Goal: Information Seeking & Learning: Understand process/instructions

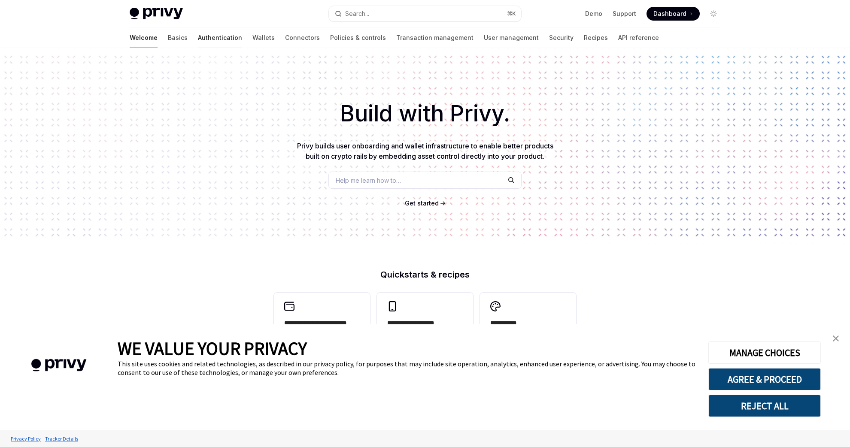
click at [198, 35] on link "Authentication" at bounding box center [220, 37] width 44 height 21
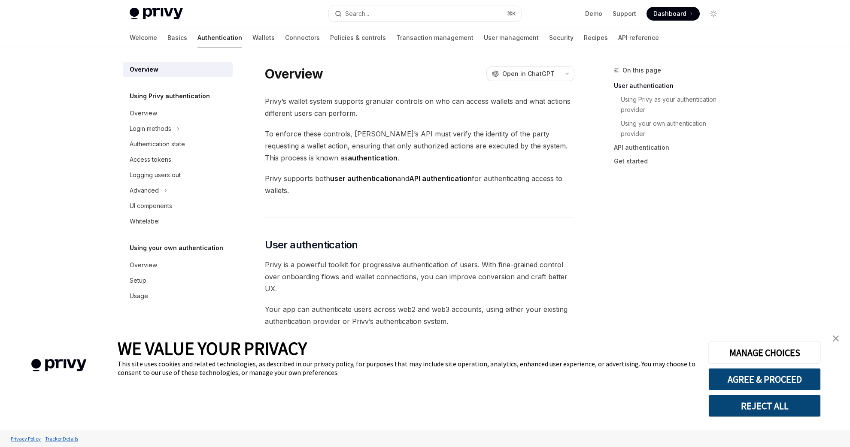
click at [842, 338] on link "close banner" at bounding box center [835, 338] width 17 height 17
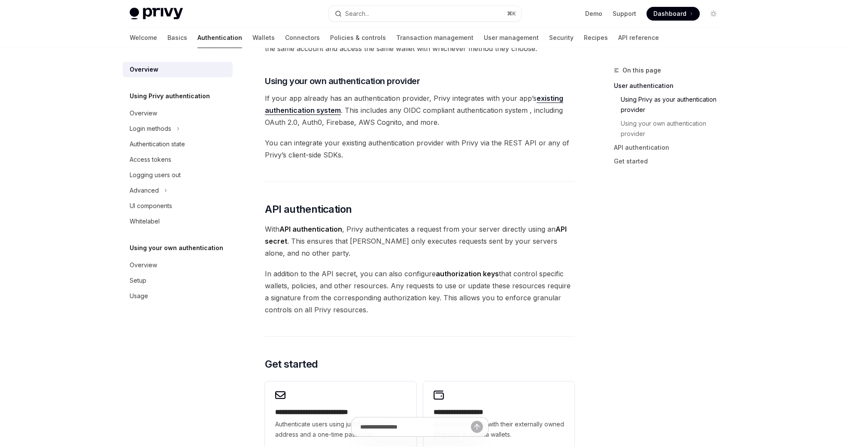
scroll to position [481, 0]
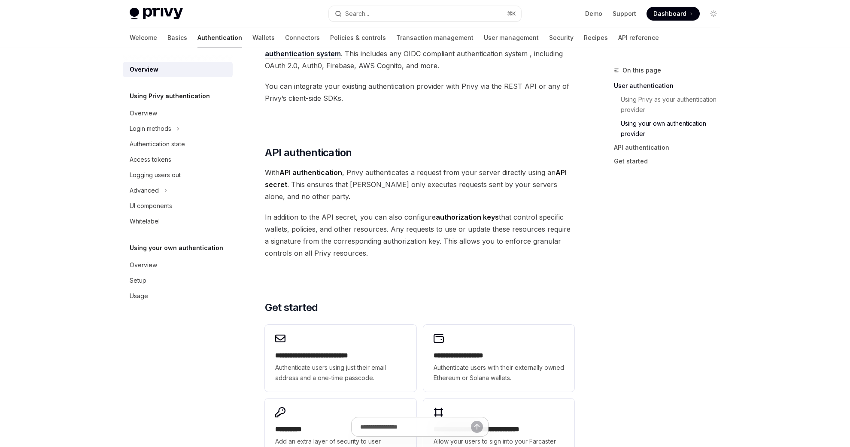
click at [235, 182] on div "Overview Using Privy authentication Overview Login methods Authentication state…" at bounding box center [185, 247] width 124 height 399
click at [164, 110] on div "Overview" at bounding box center [179, 113] width 98 height 10
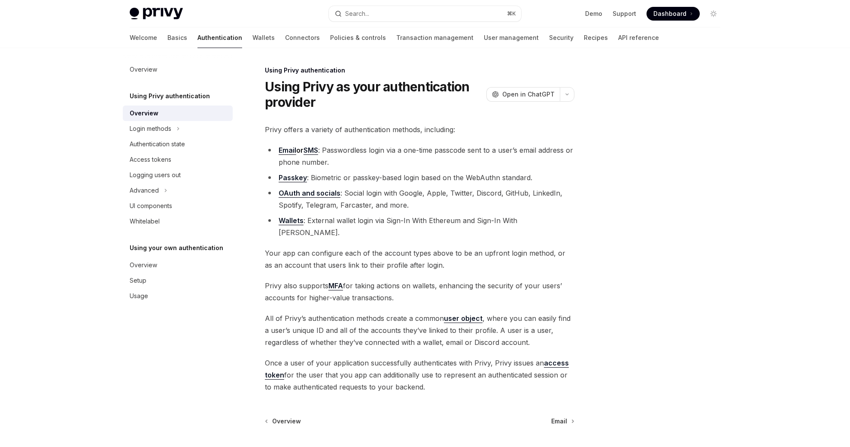
click at [382, 221] on li "Wallets : External wallet login via Sign-In With Ethereum and Sign-In With [PER…" at bounding box center [419, 227] width 309 height 24
click at [180, 136] on div "Login methods" at bounding box center [178, 128] width 110 height 15
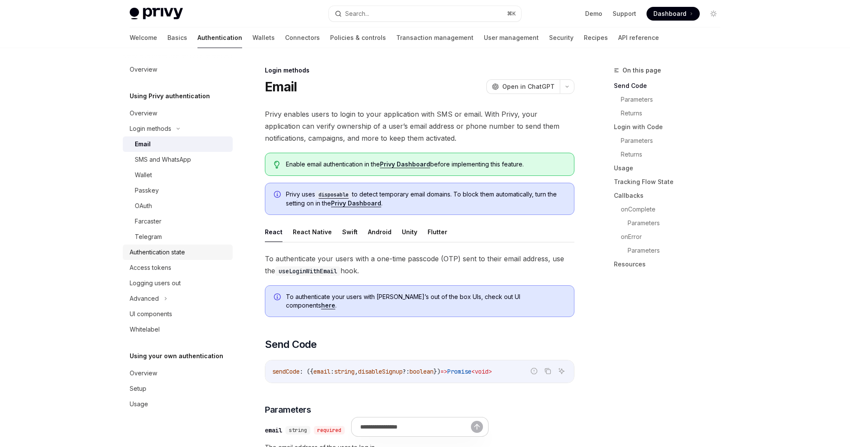
click at [193, 251] on div "Authentication state" at bounding box center [179, 252] width 98 height 10
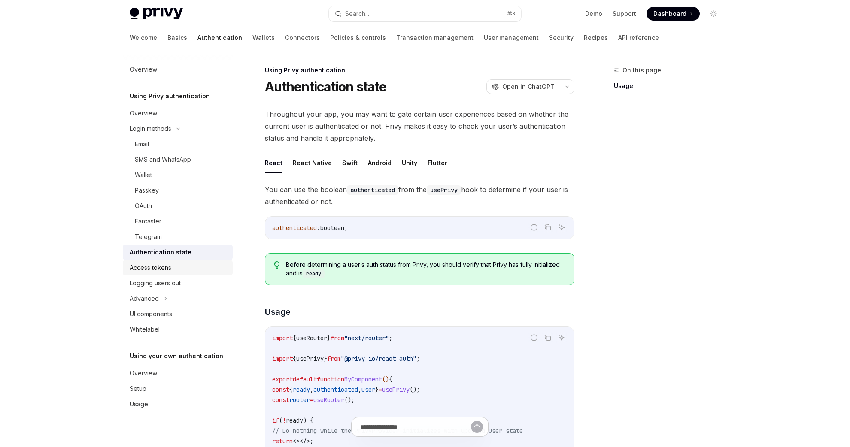
click at [187, 269] on div "Access tokens" at bounding box center [179, 268] width 98 height 10
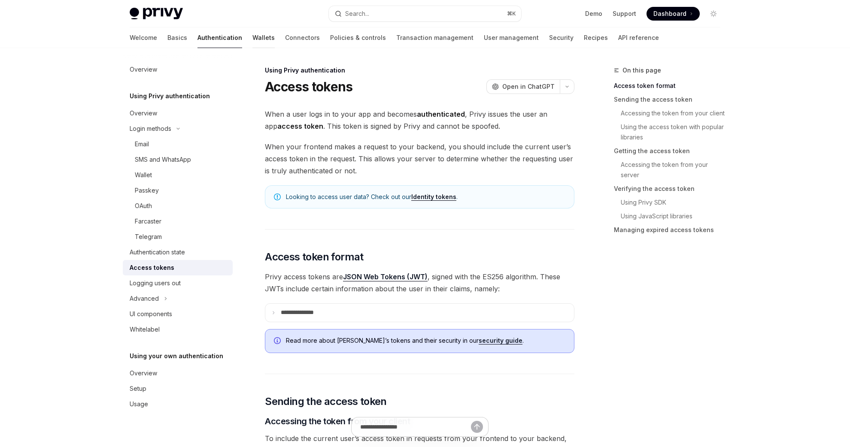
click at [252, 42] on link "Wallets" at bounding box center [263, 37] width 22 height 21
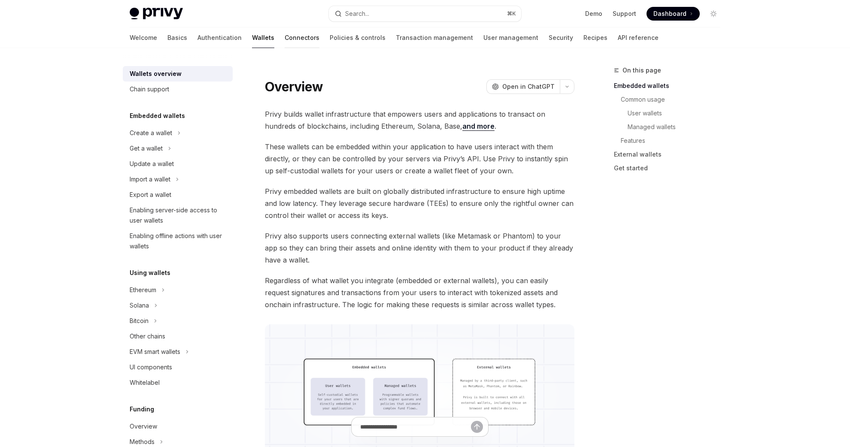
click at [285, 36] on link "Connectors" at bounding box center [302, 37] width 35 height 21
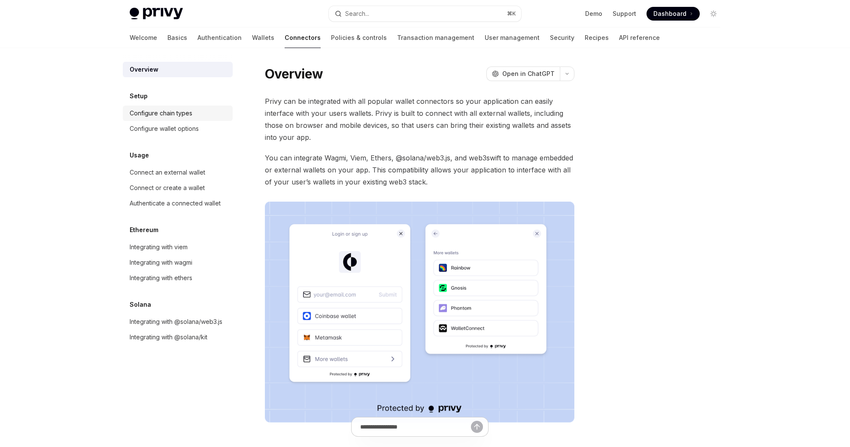
click at [200, 115] on div "Configure chain types" at bounding box center [179, 113] width 98 height 10
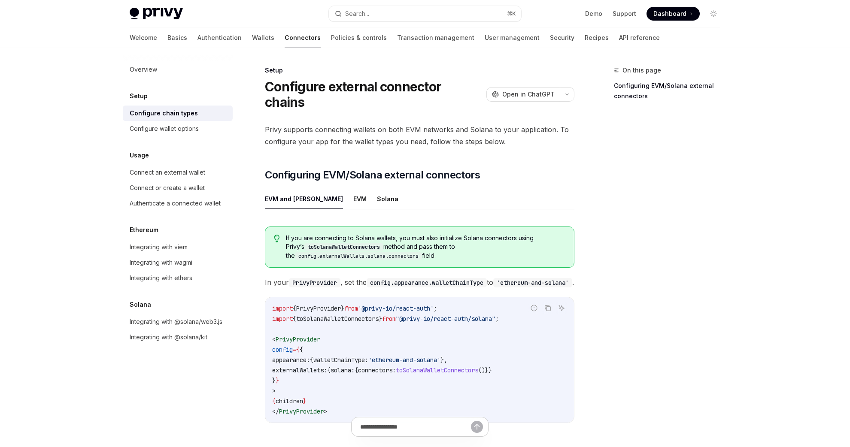
scroll to position [103, 0]
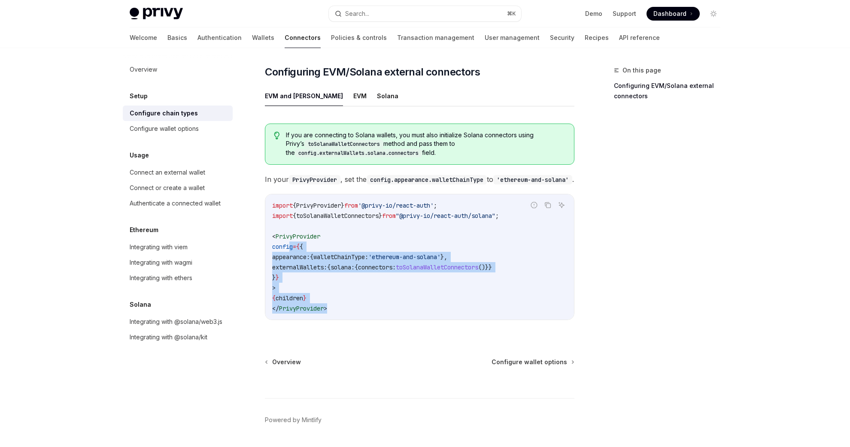
drag, startPoint x: 368, startPoint y: 306, endPoint x: 289, endPoint y: 241, distance: 102.7
click at [289, 241] on code "import { PrivyProvider } from '@privy-io/react-auth' ; import { toSolanaWalletC…" at bounding box center [419, 256] width 295 height 113
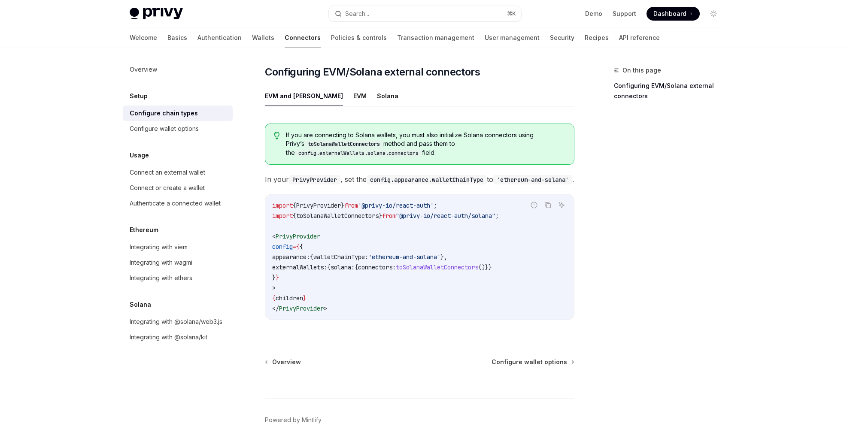
click at [289, 243] on span "config" at bounding box center [282, 247] width 21 height 8
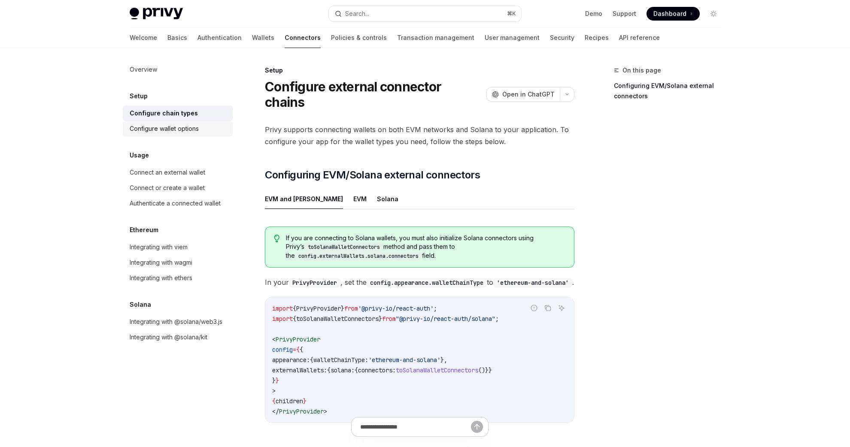
click at [185, 129] on div "Configure wallet options" at bounding box center [164, 129] width 69 height 10
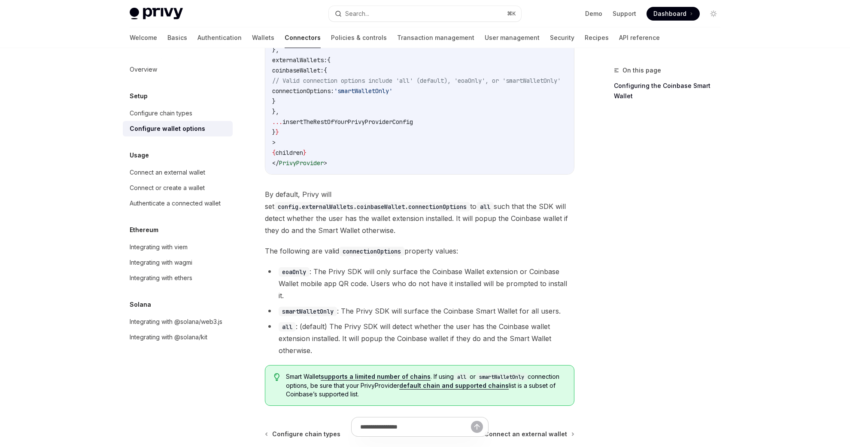
scroll to position [1195, 0]
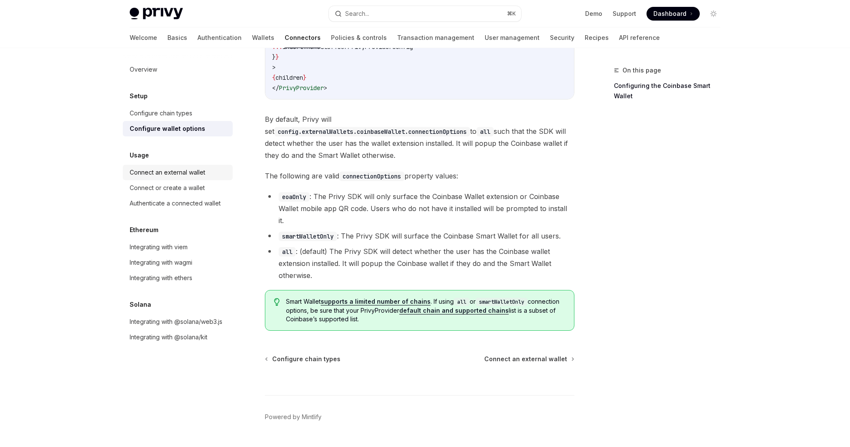
click at [209, 168] on div "Connect an external wallet" at bounding box center [179, 172] width 98 height 10
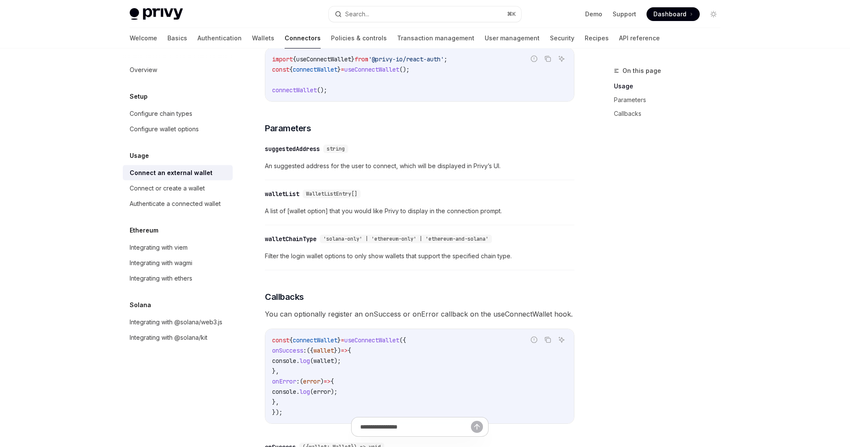
scroll to position [499, 0]
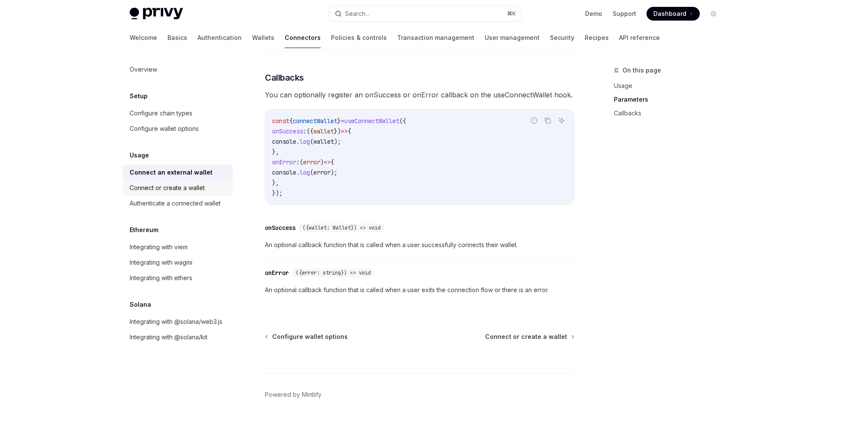
click at [203, 189] on div "Connect or create a wallet" at bounding box center [167, 188] width 75 height 10
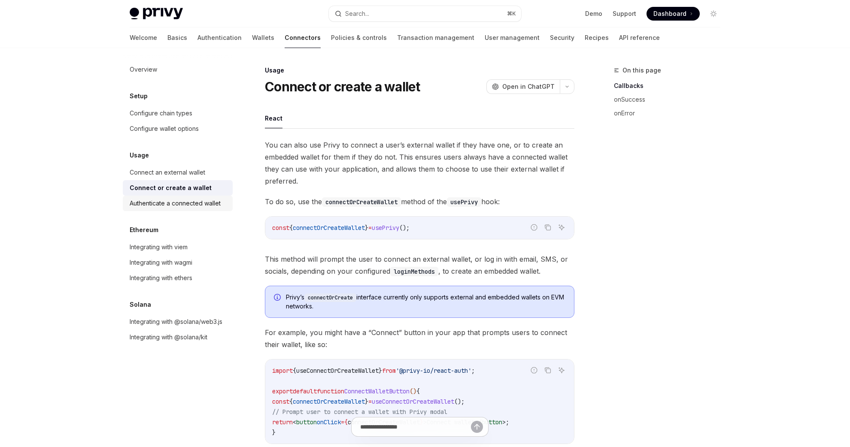
click at [203, 205] on div "Authenticate a connected wallet" at bounding box center [175, 203] width 91 height 10
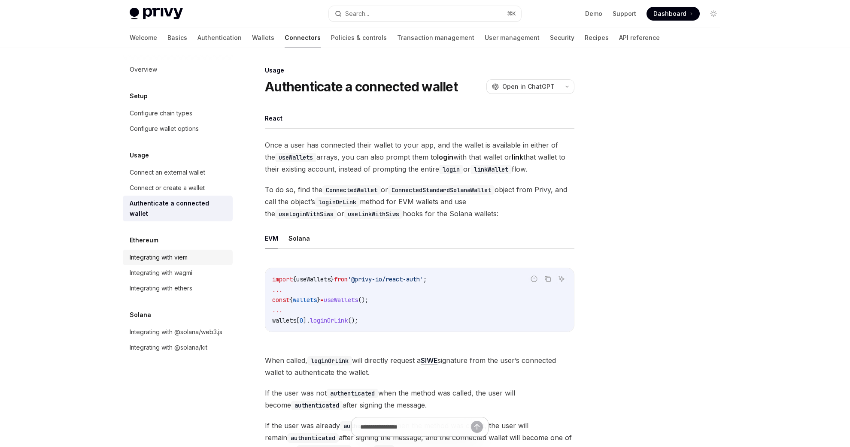
click at [201, 252] on div "Integrating with viem" at bounding box center [179, 257] width 98 height 10
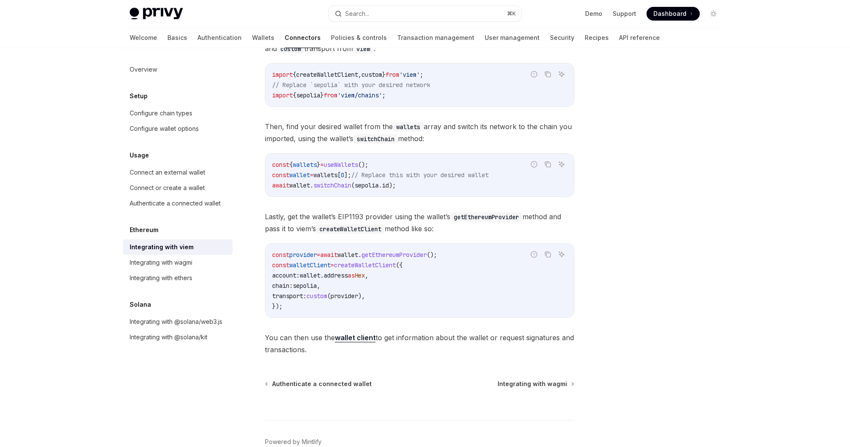
scroll to position [124, 0]
click at [191, 267] on div "Integrating with wagmi" at bounding box center [161, 263] width 63 height 10
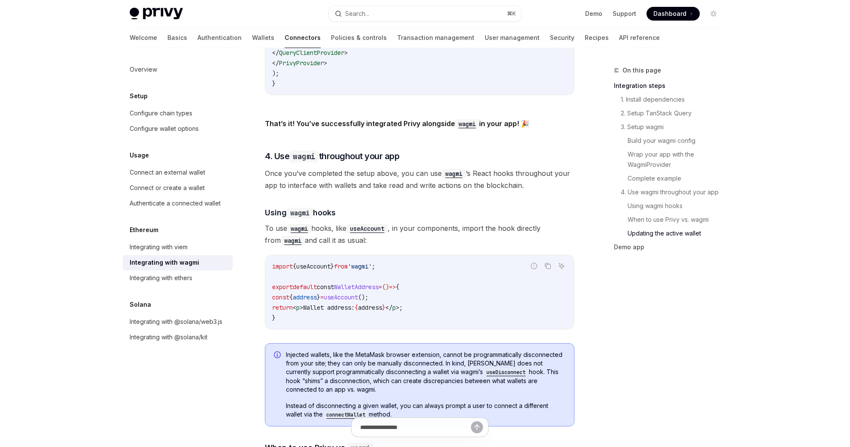
scroll to position [2410, 0]
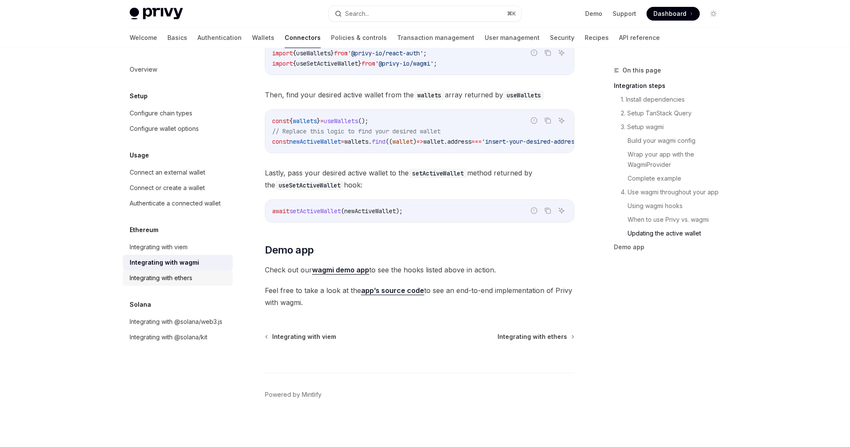
click at [185, 276] on div "Integrating with ethers" at bounding box center [161, 278] width 63 height 10
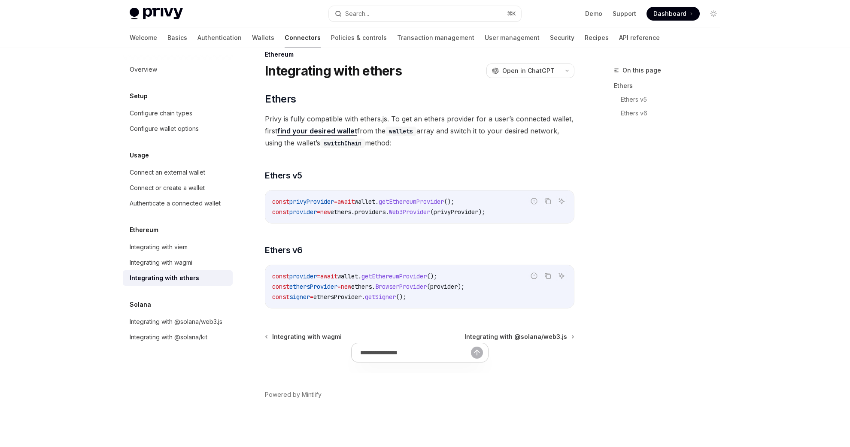
scroll to position [16, 0]
click at [204, 267] on div "Integrating with wagmi" at bounding box center [179, 263] width 98 height 10
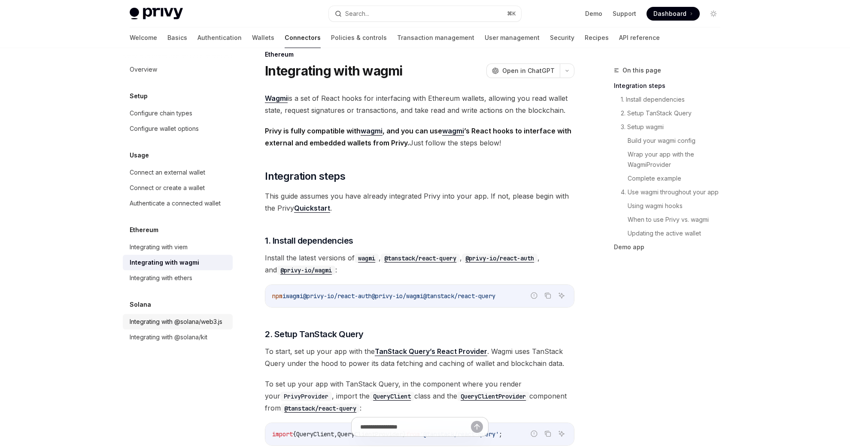
click at [200, 316] on link "Integrating with @solana/web3.js" at bounding box center [178, 321] width 110 height 15
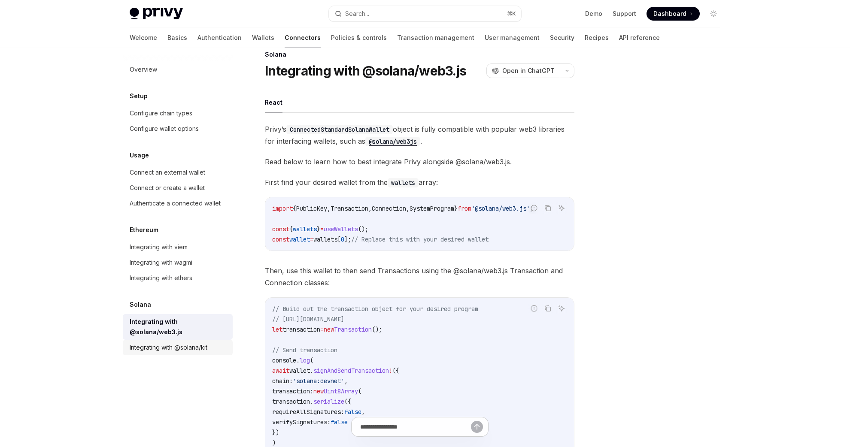
click at [196, 343] on div "Integrating with @solana/kit" at bounding box center [169, 348] width 78 height 10
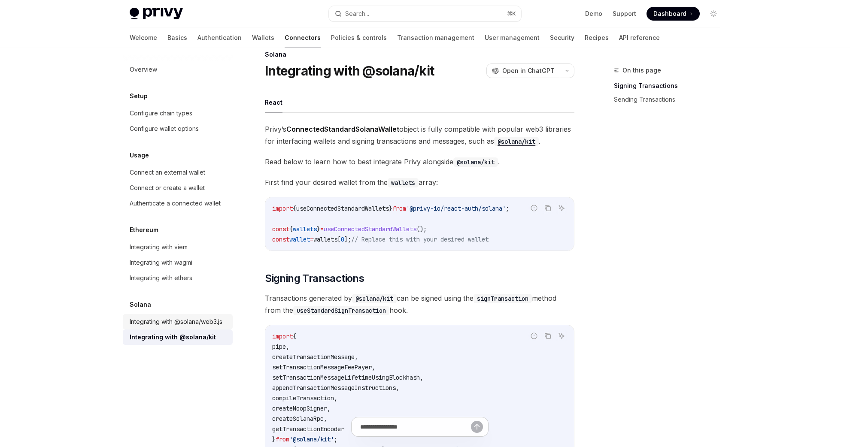
click at [199, 323] on div "Integrating with @solana/web3.js" at bounding box center [176, 322] width 93 height 10
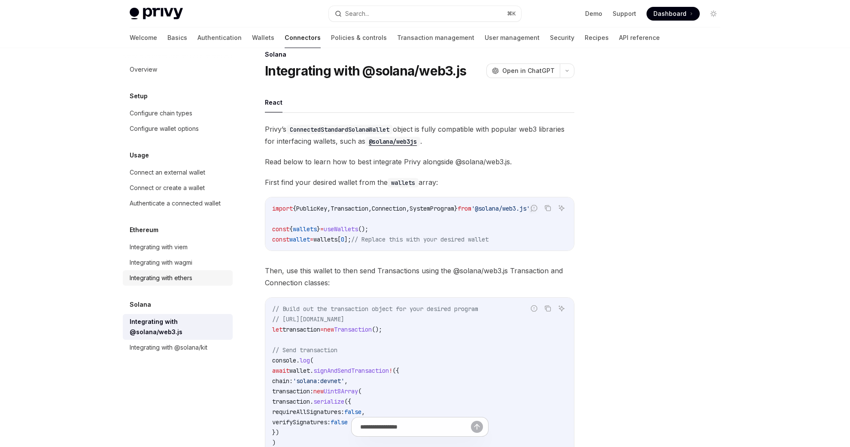
click at [200, 281] on div "Integrating with ethers" at bounding box center [179, 278] width 98 height 10
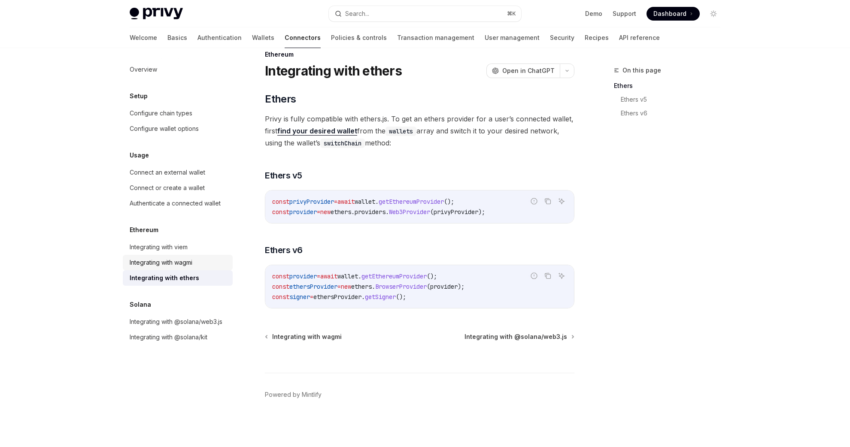
click at [202, 262] on div "Integrating with wagmi" at bounding box center [179, 263] width 98 height 10
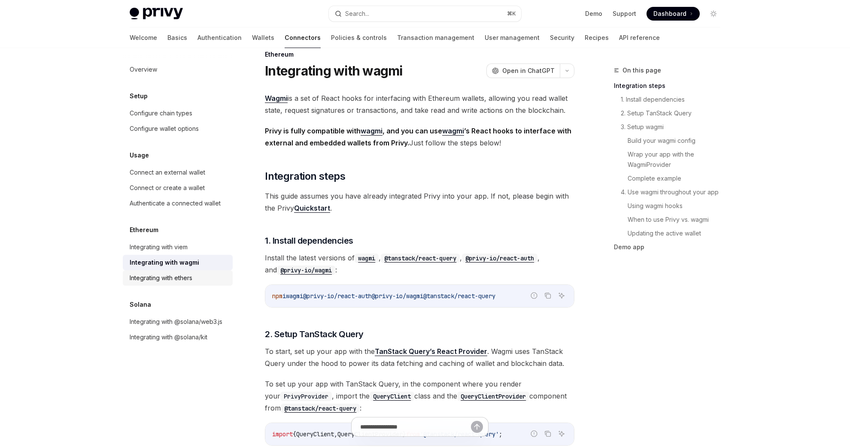
click at [203, 277] on div "Integrating with ethers" at bounding box center [179, 278] width 98 height 10
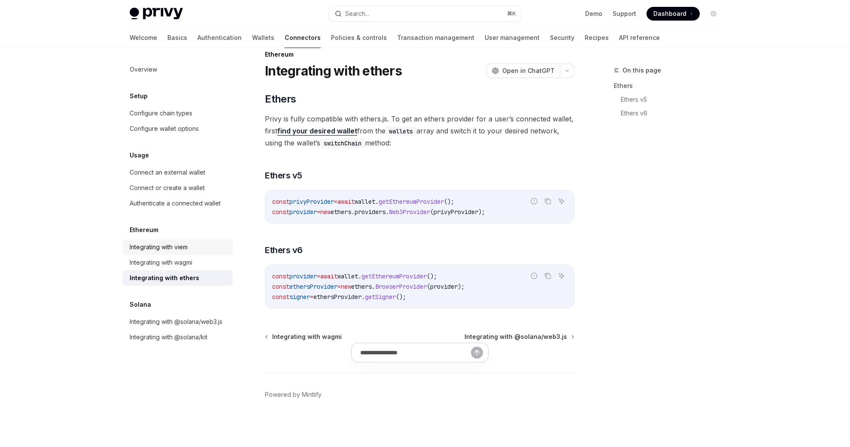
click at [192, 251] on div "Integrating with viem" at bounding box center [179, 247] width 98 height 10
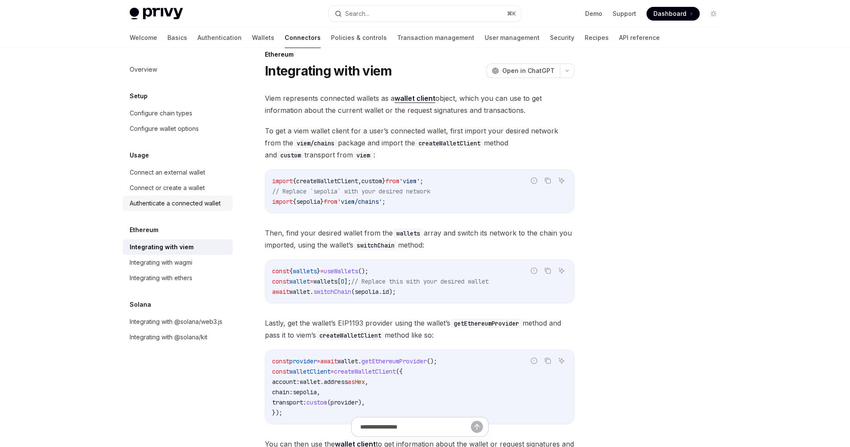
click at [202, 200] on div "Authenticate a connected wallet" at bounding box center [175, 203] width 91 height 10
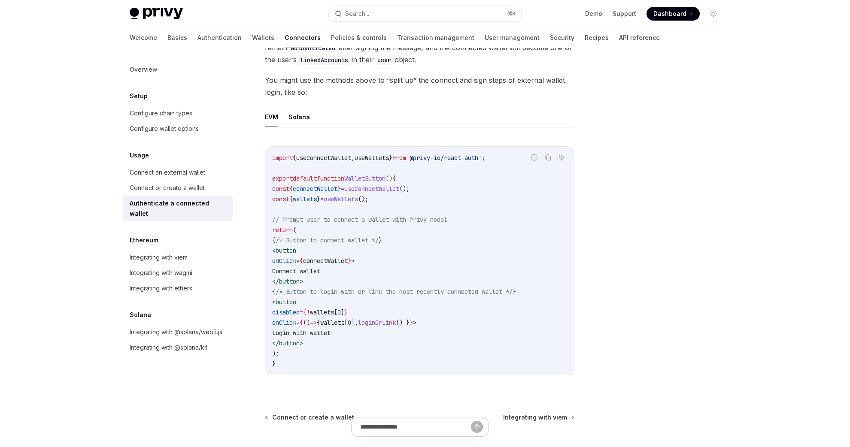
scroll to position [391, 0]
click at [449, 300] on code "import { useConnectWallet , useWallets } from '@privy-io/react-auth' ; export d…" at bounding box center [419, 260] width 295 height 216
click at [451, 297] on code "import { useConnectWallet , useWallets } from '@privy-io/react-auth' ; export d…" at bounding box center [419, 260] width 295 height 216
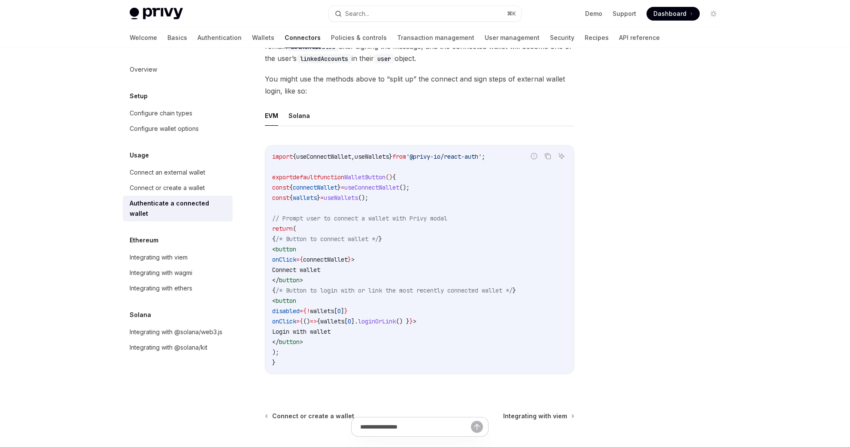
click at [451, 297] on code "import { useConnectWallet , useWallets } from '@privy-io/react-auth' ; export d…" at bounding box center [419, 260] width 295 height 216
click at [452, 295] on code "import { useConnectWallet , useWallets } from '@privy-io/react-auth' ; export d…" at bounding box center [419, 260] width 295 height 216
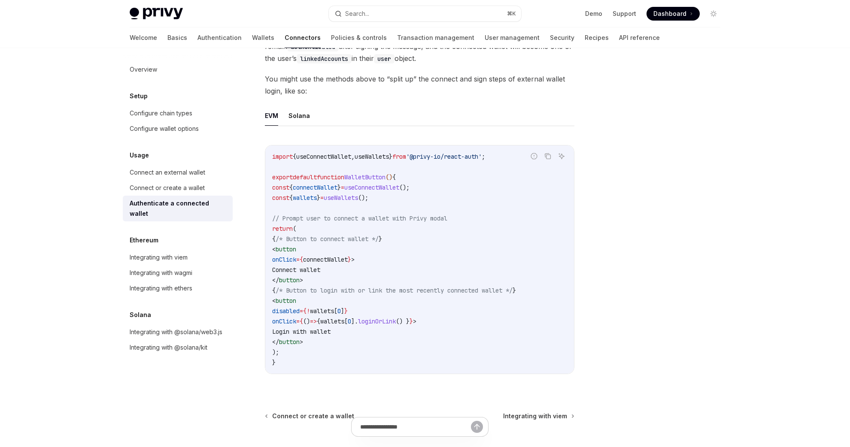
click at [452, 296] on code "import { useConnectWallet , useWallets } from '@privy-io/react-auth' ; export d…" at bounding box center [419, 260] width 295 height 216
click at [452, 294] on span "/* Button to login with or link the most recently connected wallet */" at bounding box center [394, 291] width 237 height 8
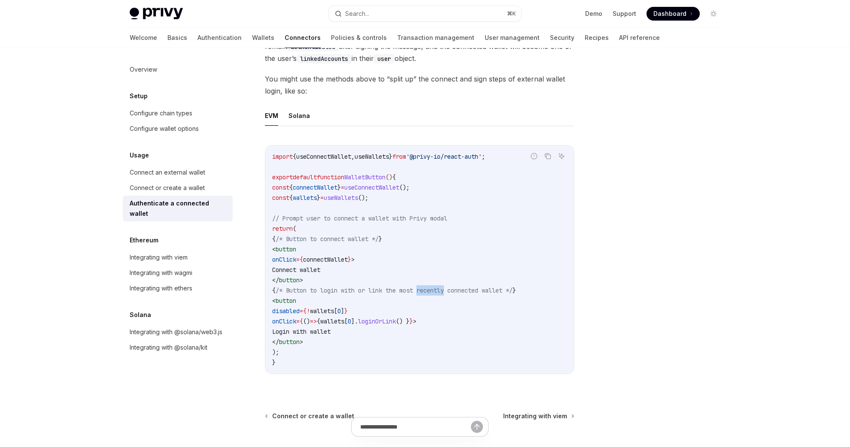
click at [452, 294] on span "/* Button to login with or link the most recently connected wallet */" at bounding box center [394, 291] width 237 height 8
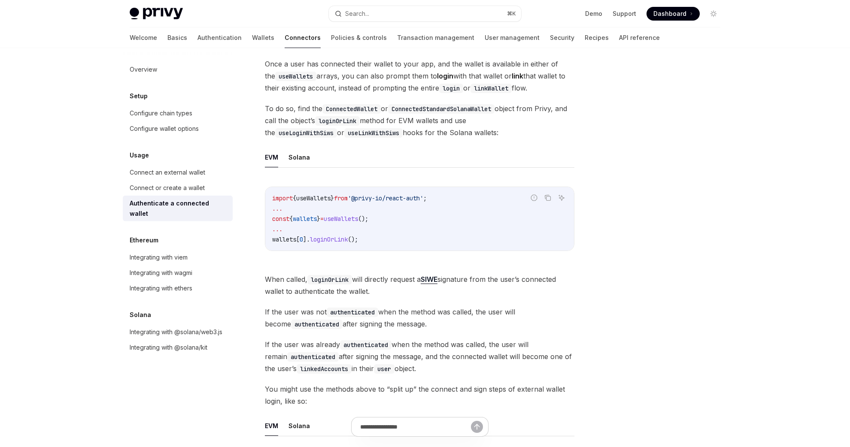
scroll to position [82, 0]
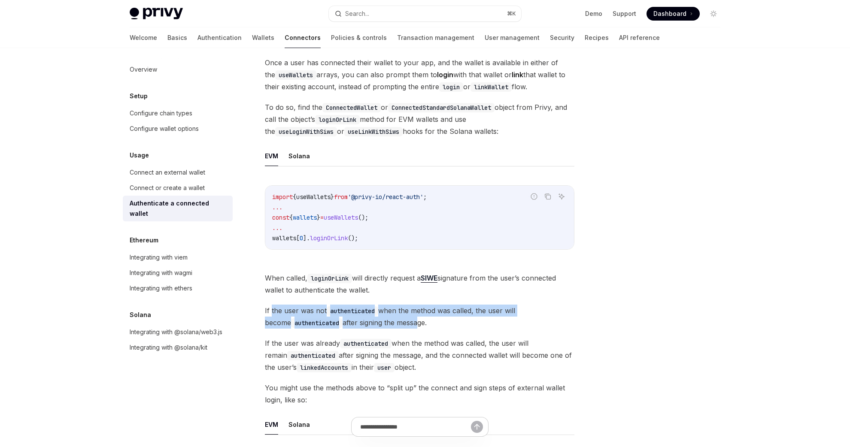
drag, startPoint x: 270, startPoint y: 309, endPoint x: 392, endPoint y: 326, distance: 123.2
click at [392, 326] on span "If the user was not authenticated when the method was called, the user will bec…" at bounding box center [419, 317] width 309 height 24
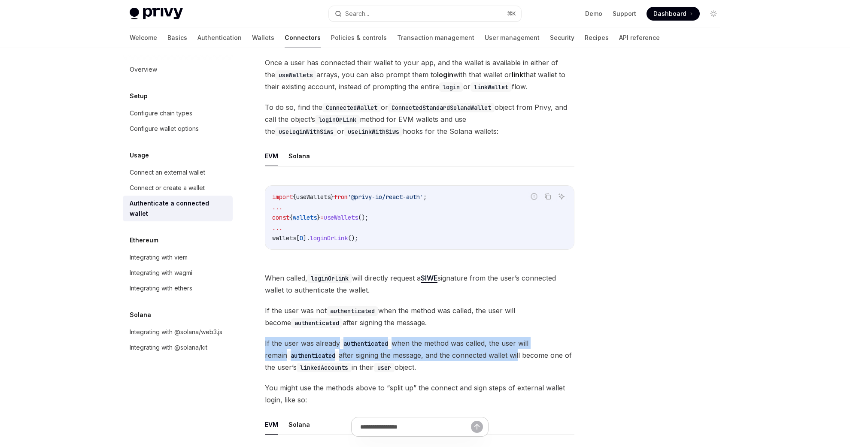
drag, startPoint x: 265, startPoint y: 343, endPoint x: 499, endPoint y: 357, distance: 234.4
click at [499, 357] on div "Usage Authenticate a connected wallet OpenAI Open in ChatGPT OpenAI Open in Cha…" at bounding box center [339, 409] width 474 height 853
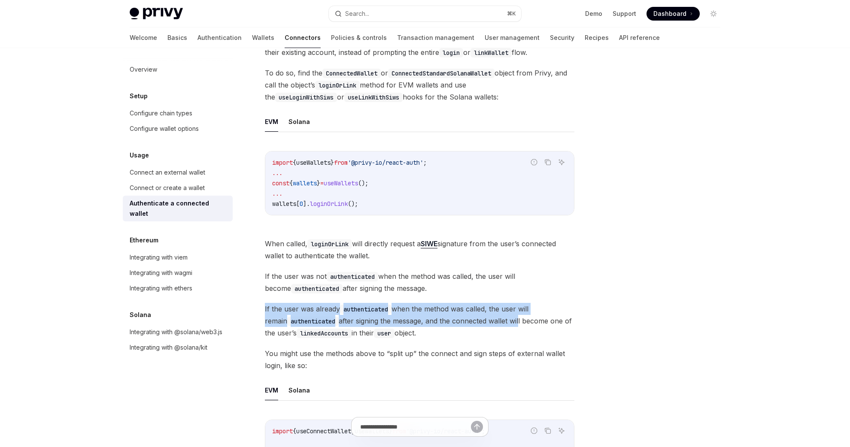
scroll to position [124, 0]
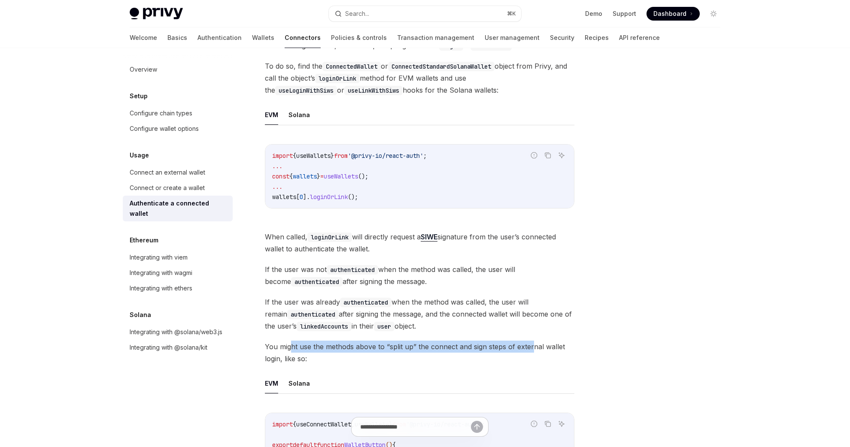
drag, startPoint x: 292, startPoint y: 345, endPoint x: 532, endPoint y: 349, distance: 240.0
click at [532, 349] on span "You might use the methods above to “split up” the connect and sign steps of ext…" at bounding box center [419, 353] width 309 height 24
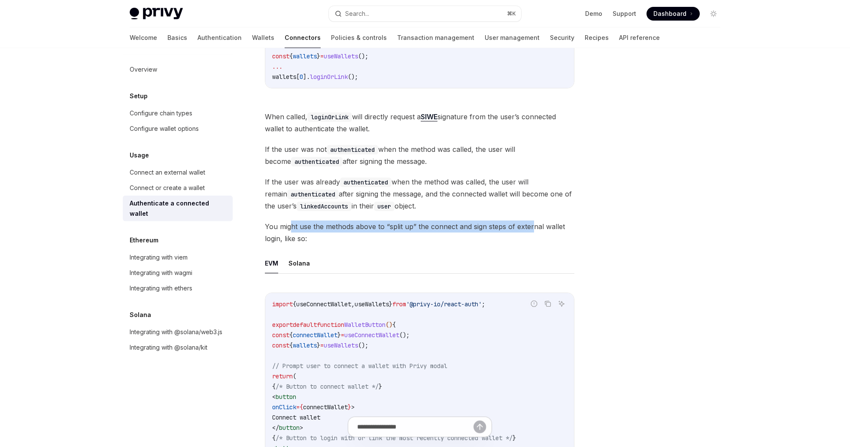
scroll to position [247, 0]
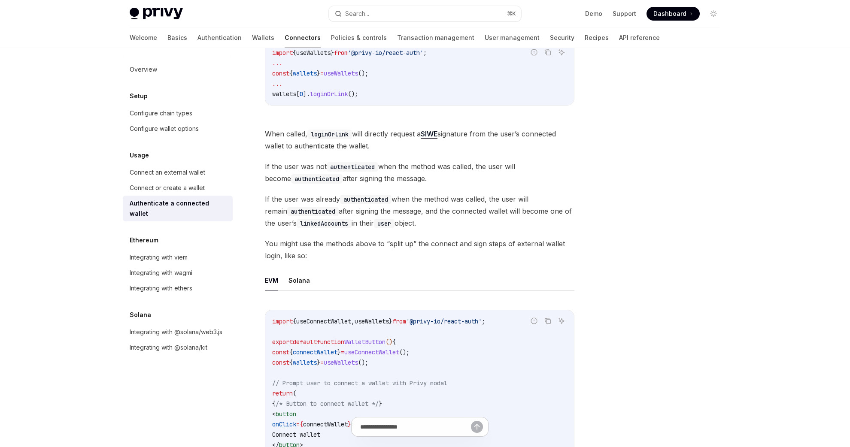
click at [501, 343] on code "import { useConnectWallet , useWallets } from '@privy-io/react-auth' ; export d…" at bounding box center [419, 424] width 295 height 216
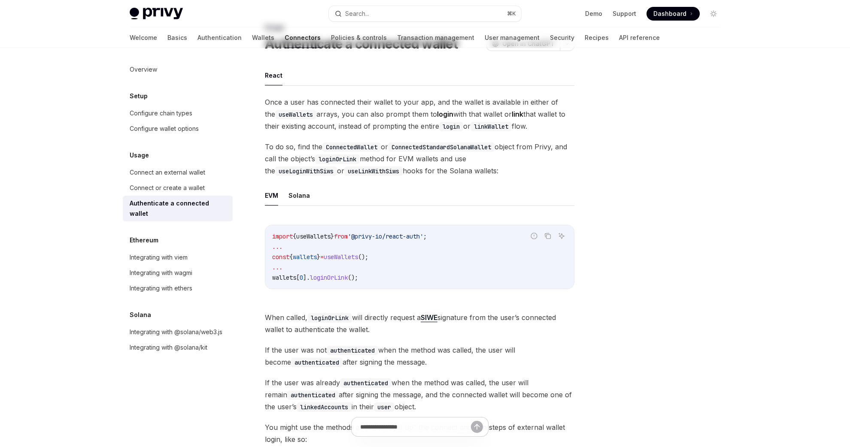
scroll to position [0, 0]
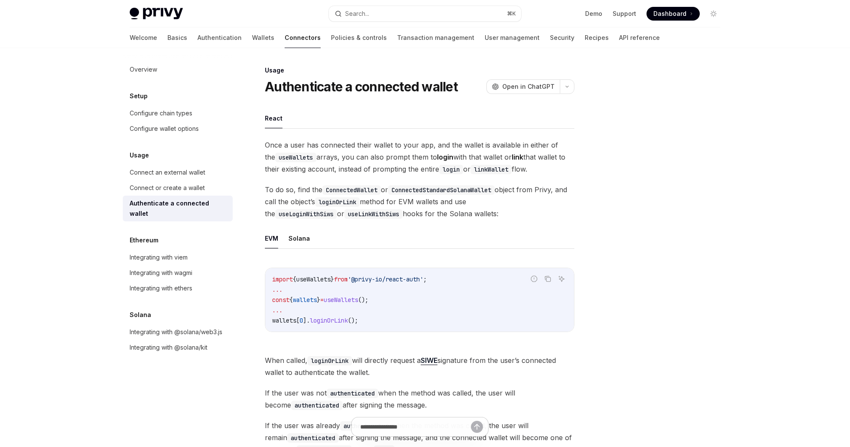
click at [406, 230] on ul "EVM Solana" at bounding box center [419, 238] width 309 height 21
click at [143, 186] on div "Connect or create a wallet" at bounding box center [167, 188] width 75 height 10
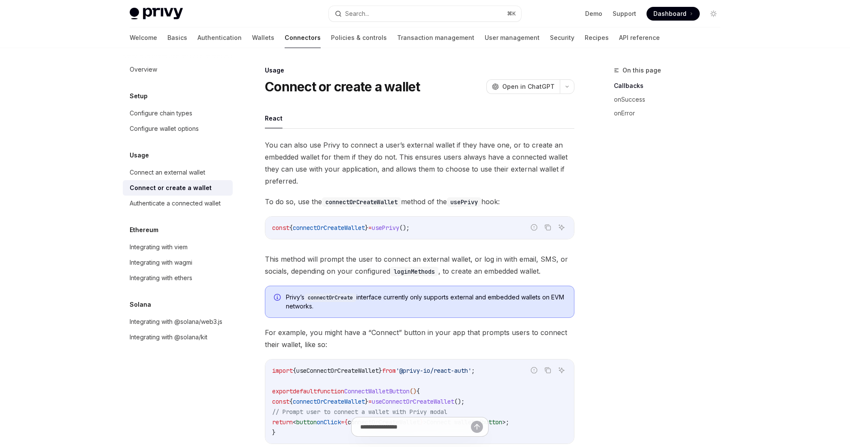
click at [330, 309] on span "Privy’s connectOrCreate interface currently only supports external and embedded…" at bounding box center [425, 302] width 279 height 18
click at [344, 157] on span "You can also use Privy to connect a user’s external wallet if they have one, or…" at bounding box center [419, 163] width 309 height 48
click at [252, 45] on link "Wallets" at bounding box center [263, 37] width 22 height 21
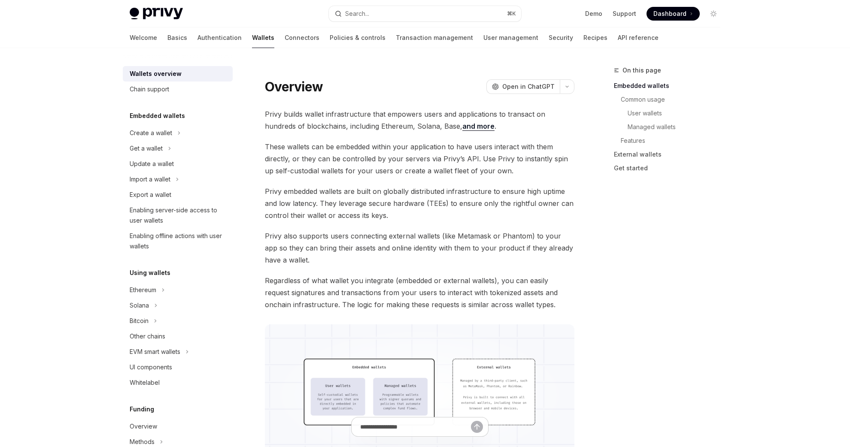
click at [373, 169] on span "These wallets can be embedded within your application to have users interact wi…" at bounding box center [419, 159] width 309 height 36
click at [197, 38] on link "Authentication" at bounding box center [219, 37] width 44 height 21
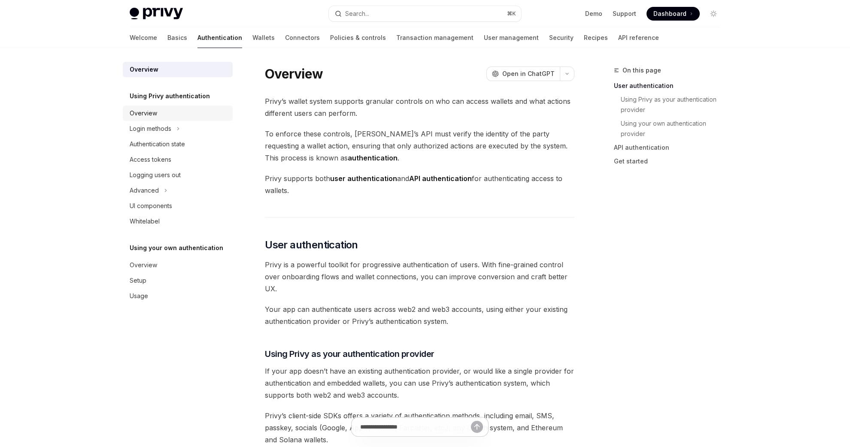
click at [190, 109] on div "Overview" at bounding box center [179, 113] width 98 height 10
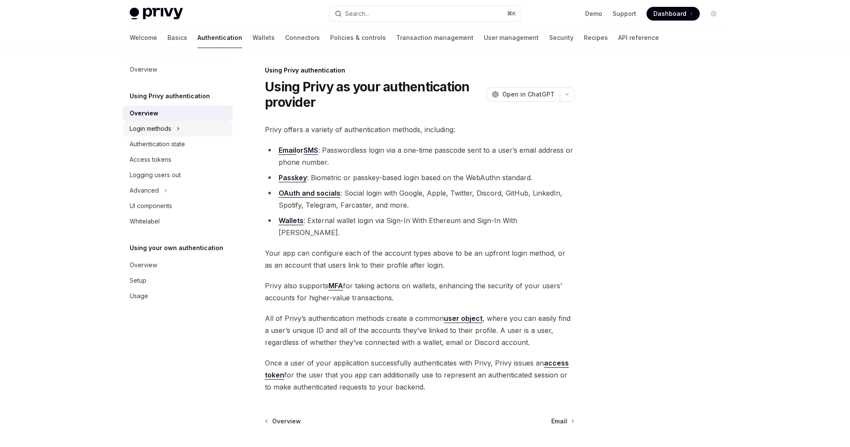
click at [198, 132] on div "Login methods" at bounding box center [178, 128] width 110 height 15
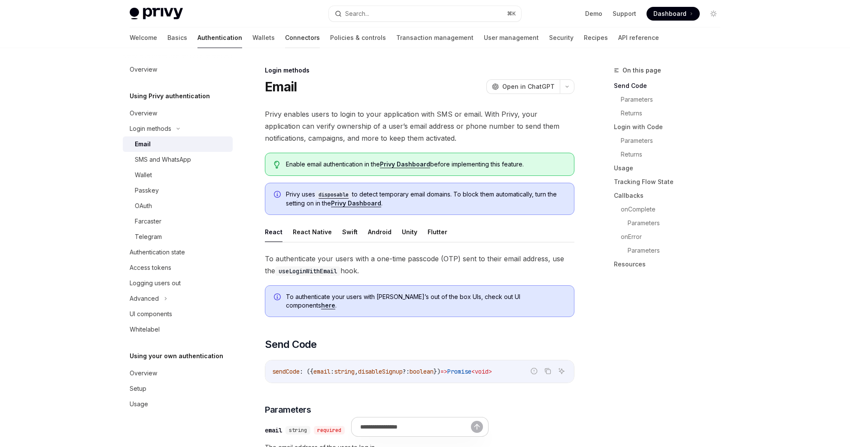
click at [285, 40] on link "Connectors" at bounding box center [302, 37] width 35 height 21
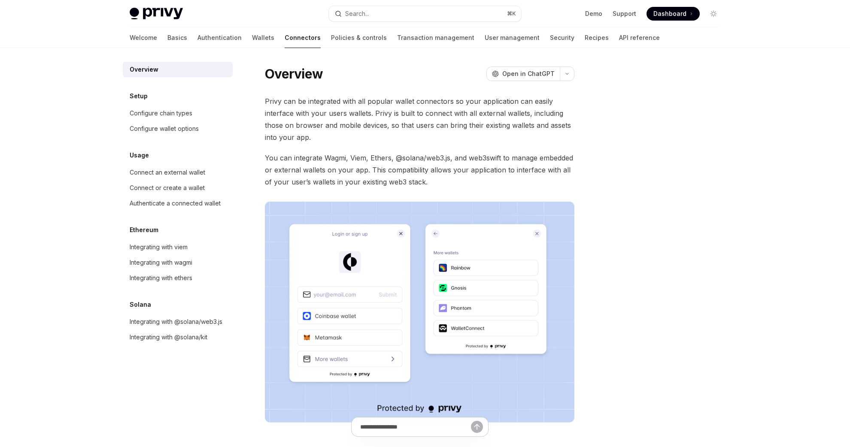
click at [191, 100] on div "Setup" at bounding box center [178, 96] width 110 height 10
click at [194, 113] on div "Configure chain types" at bounding box center [179, 113] width 98 height 10
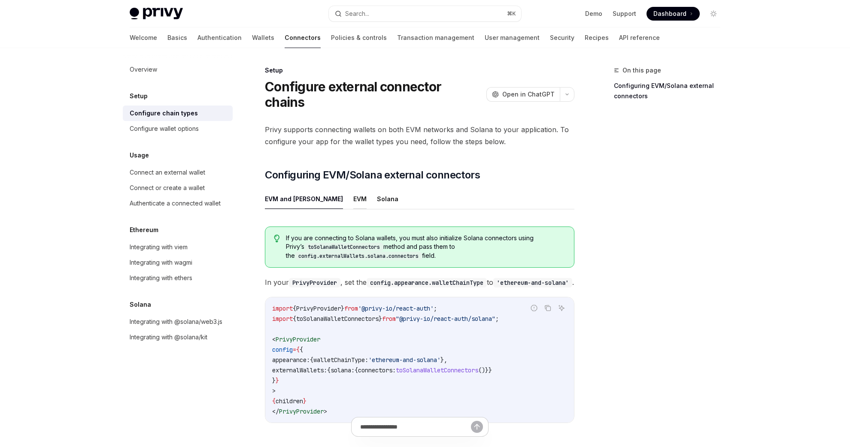
drag, startPoint x: 340, startPoint y: 180, endPoint x: 333, endPoint y: 185, distance: 8.6
click at [339, 189] on ul "EVM and [PERSON_NAME]" at bounding box center [419, 199] width 309 height 21
click at [353, 189] on button "EVM" at bounding box center [359, 199] width 13 height 20
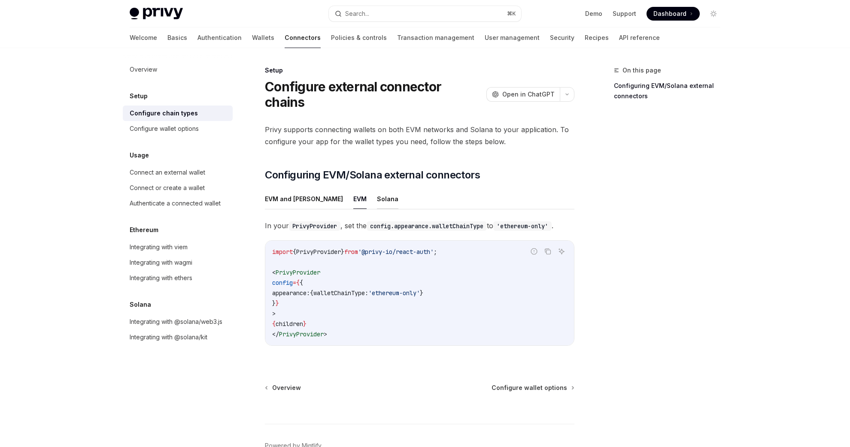
click at [377, 189] on button "Solana" at bounding box center [387, 199] width 21 height 20
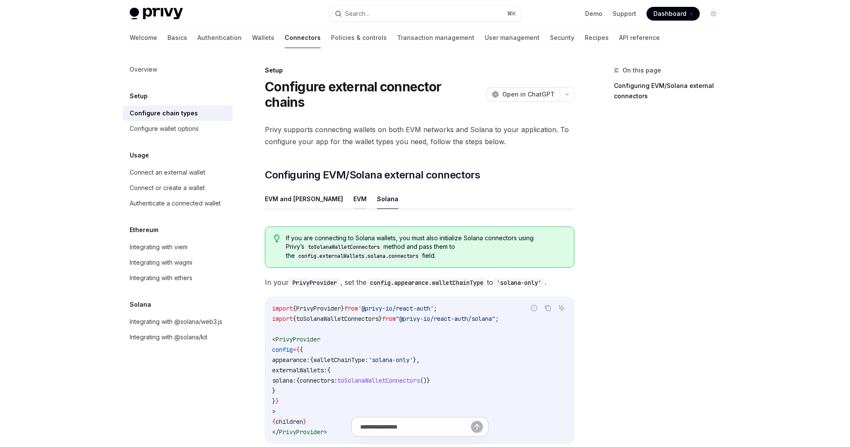
click at [353, 189] on button "EVM" at bounding box center [359, 199] width 13 height 20
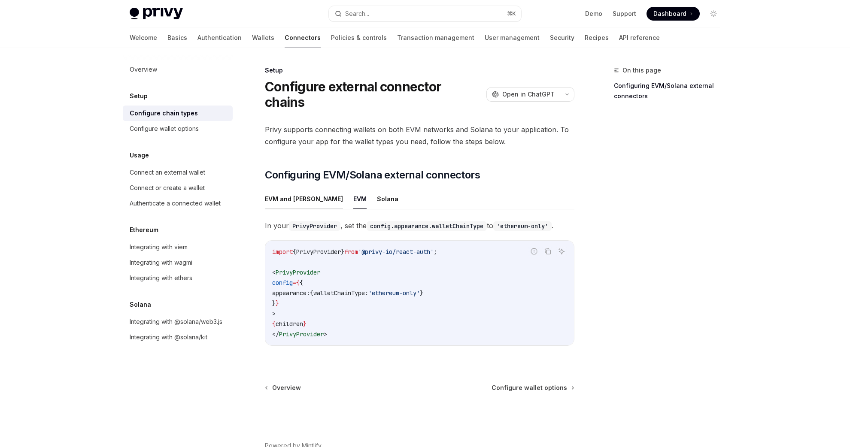
click at [276, 190] on button "EVM and [PERSON_NAME]" at bounding box center [304, 199] width 78 height 20
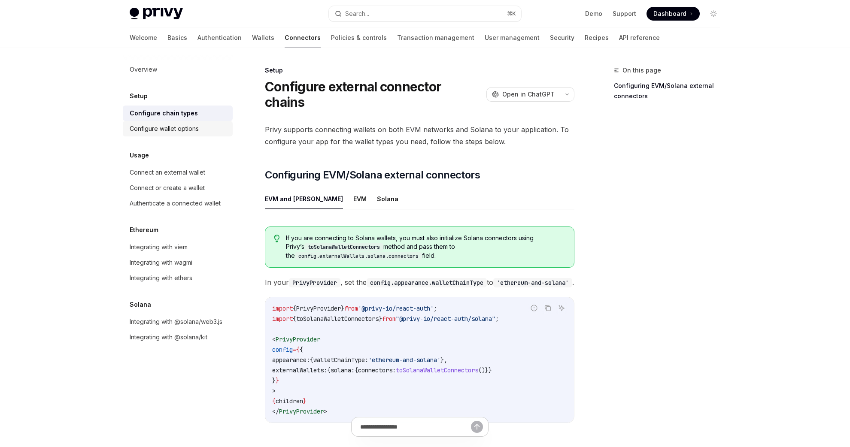
click at [196, 136] on link "Configure wallet options" at bounding box center [178, 128] width 110 height 15
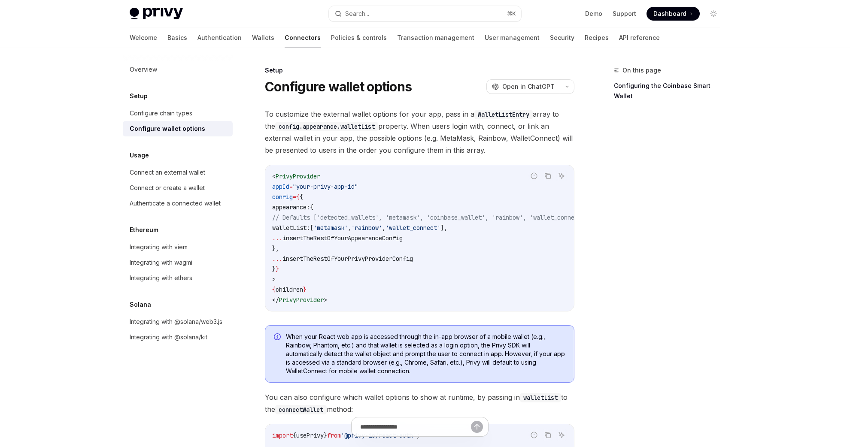
click at [434, 229] on span "'wallet_connect'" at bounding box center [412, 228] width 55 height 8
click at [447, 247] on code "< PrivyProvider appId = "your-privy-app-id" config = { { appearance: { // Defau…" at bounding box center [440, 238] width 337 height 134
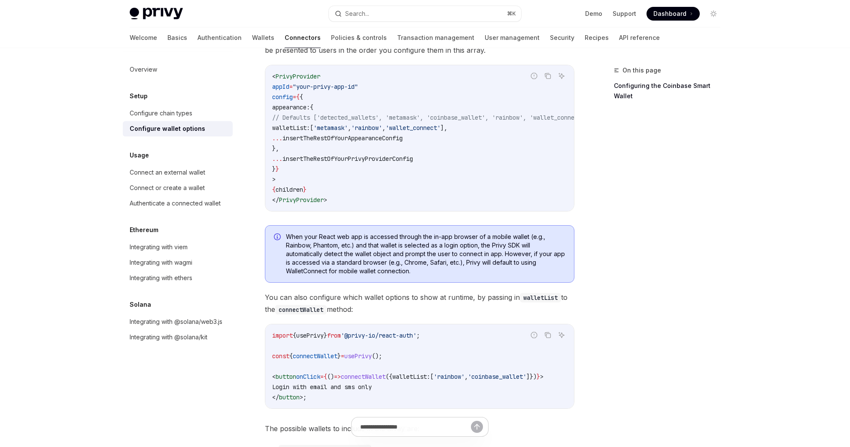
scroll to position [165, 0]
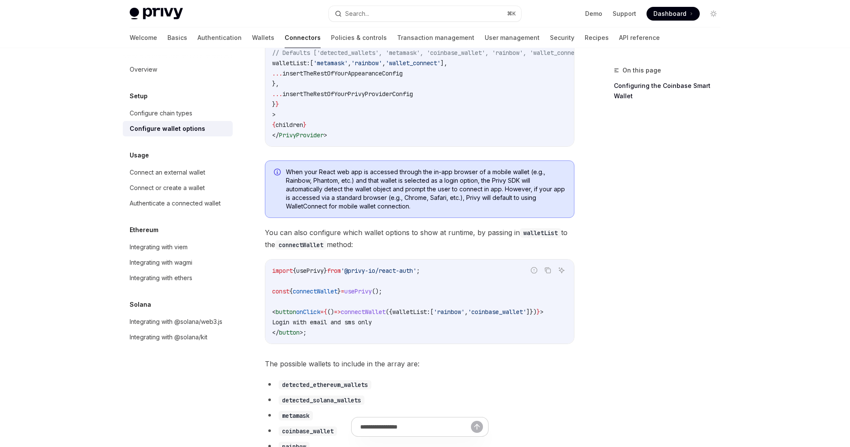
click at [442, 247] on span "You can also configure which wallet options to show at runtime, by passing in w…" at bounding box center [419, 239] width 309 height 24
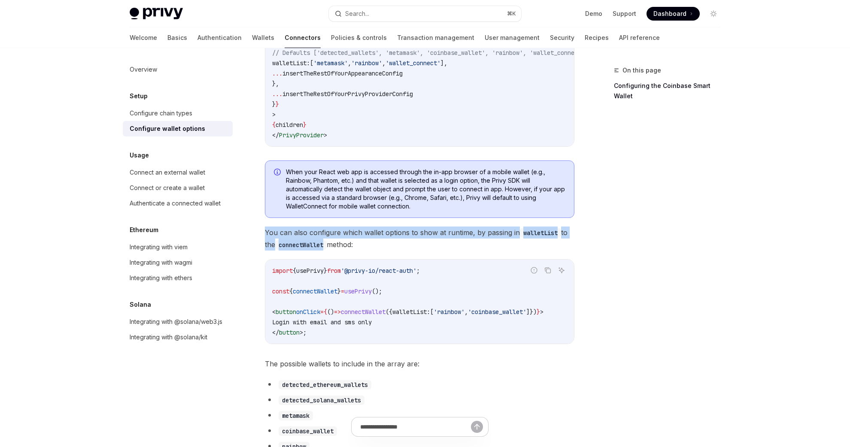
click at [442, 247] on span "You can also configure which wallet options to show at runtime, by passing in w…" at bounding box center [419, 239] width 309 height 24
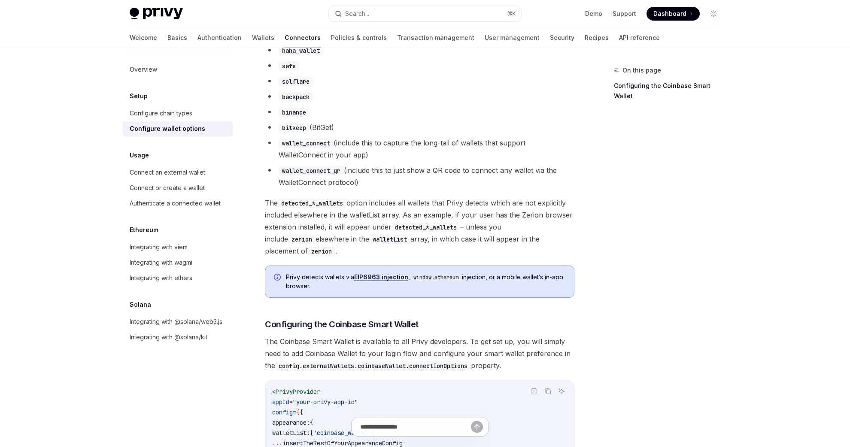
scroll to position [714, 0]
click at [442, 247] on span "The detected_*_wallets option includes all wallets that Privy detects which are…" at bounding box center [419, 228] width 309 height 60
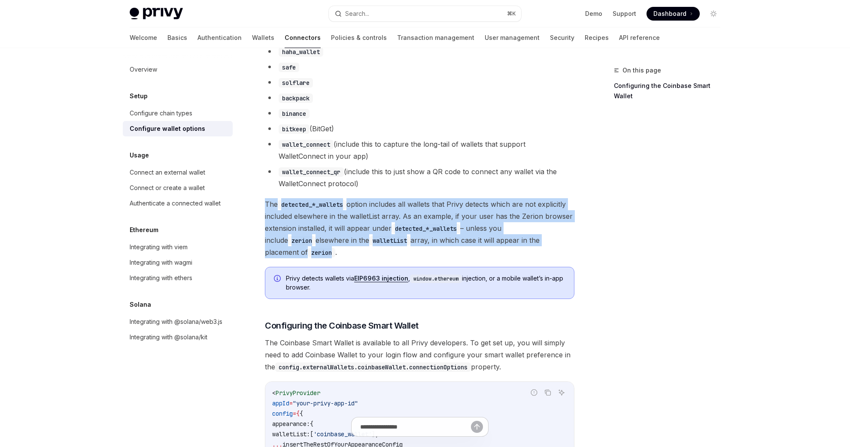
click at [442, 247] on span "The detected_*_wallets option includes all wallets that Privy detects which are…" at bounding box center [419, 228] width 309 height 60
click at [442, 248] on span "The detected_*_wallets option includes all wallets that Privy detects which are…" at bounding box center [419, 228] width 309 height 60
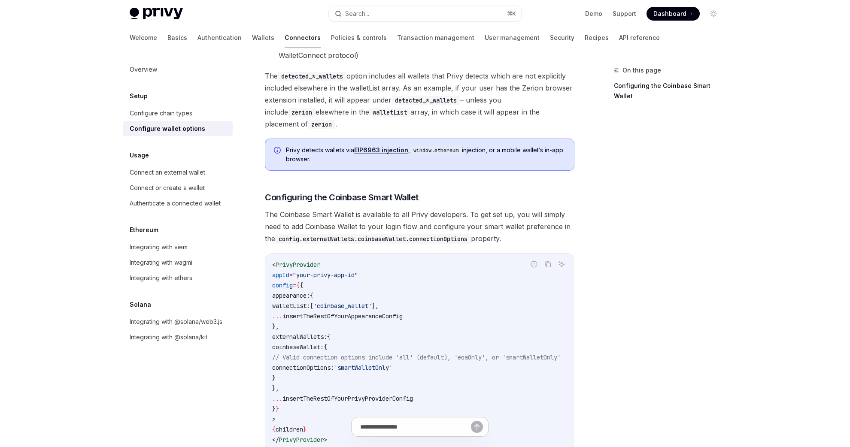
scroll to position [831, 0]
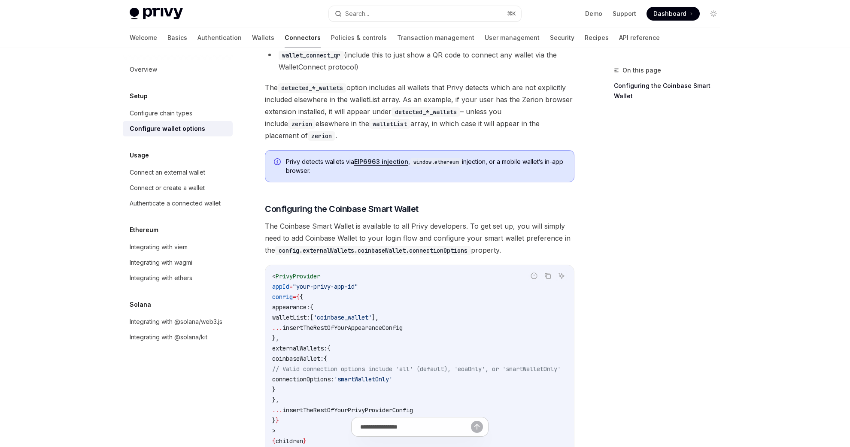
click at [442, 248] on code "config.externalWallets.coinbaseWallet.connectionOptions" at bounding box center [373, 250] width 196 height 9
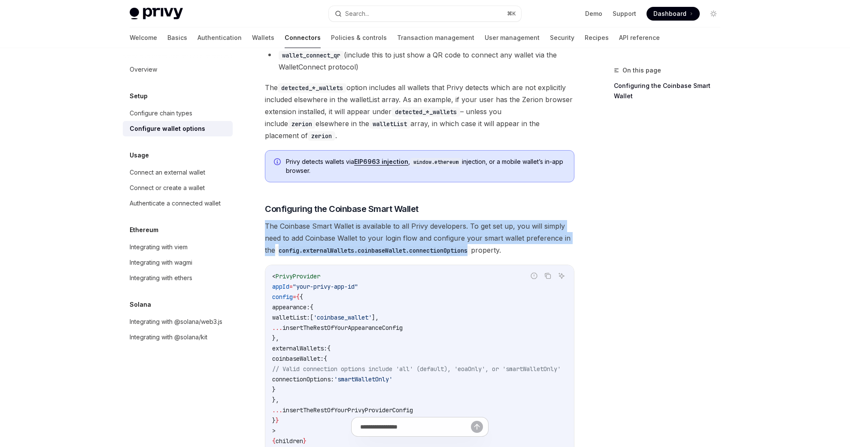
click at [442, 248] on code "config.externalWallets.coinbaseWallet.connectionOptions" at bounding box center [373, 250] width 196 height 9
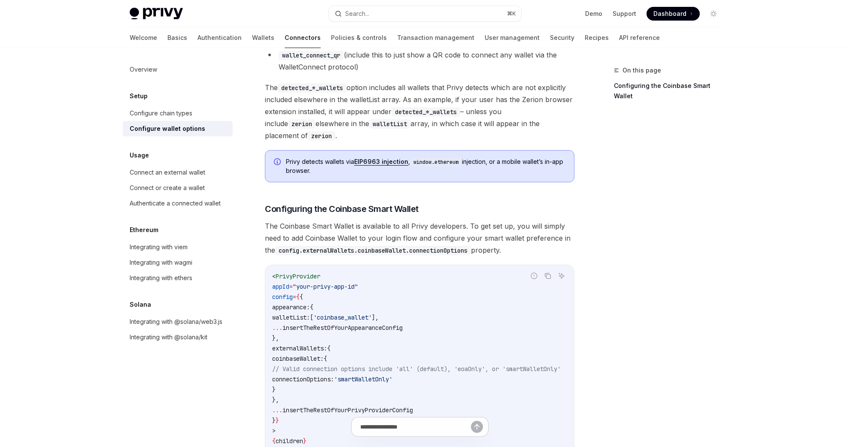
click at [442, 248] on code "config.externalWallets.coinbaseWallet.connectionOptions" at bounding box center [373, 250] width 196 height 9
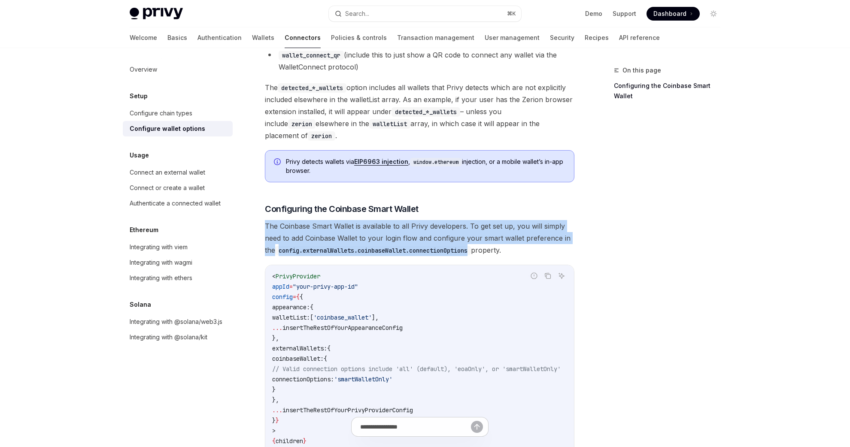
click at [442, 248] on code "config.externalWallets.coinbaseWallet.connectionOptions" at bounding box center [373, 250] width 196 height 9
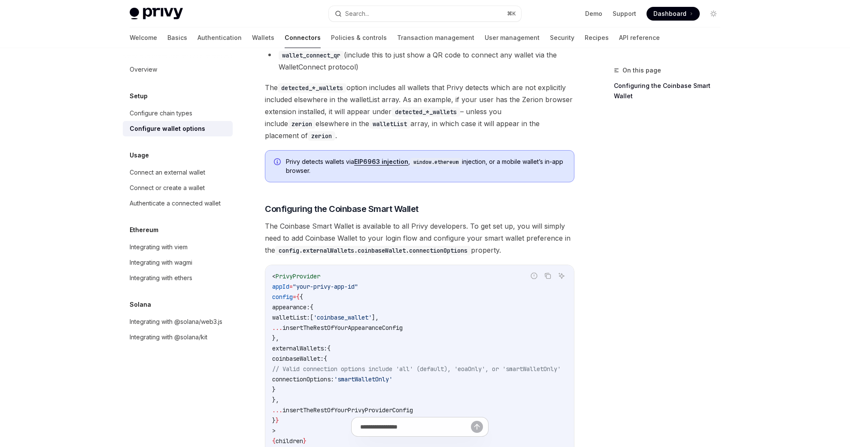
click at [437, 246] on code "config.externalWallets.coinbaseWallet.connectionOptions" at bounding box center [373, 250] width 196 height 9
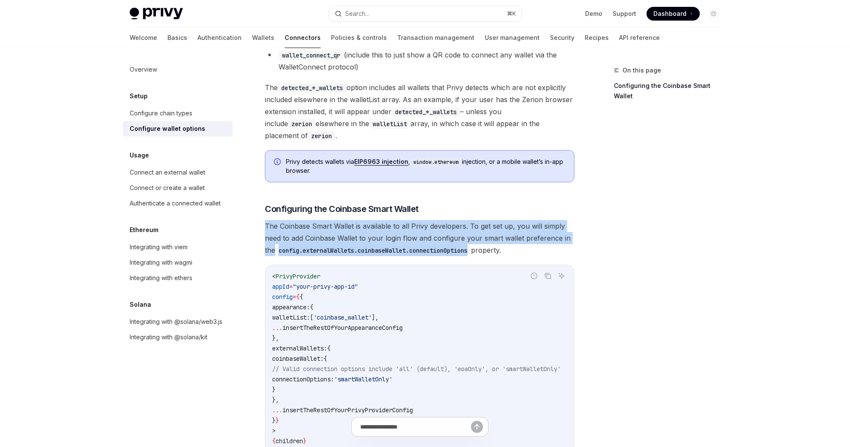
click at [437, 246] on code "config.externalWallets.coinbaseWallet.connectionOptions" at bounding box center [373, 250] width 196 height 9
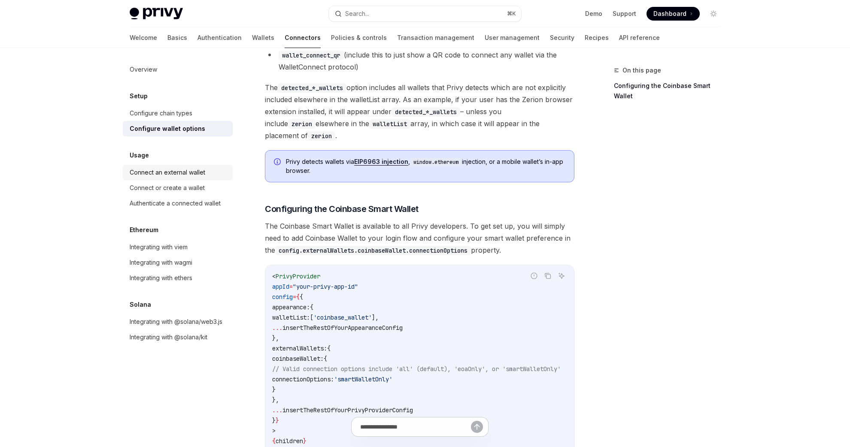
click at [185, 176] on div "Connect an external wallet" at bounding box center [168, 172] width 76 height 10
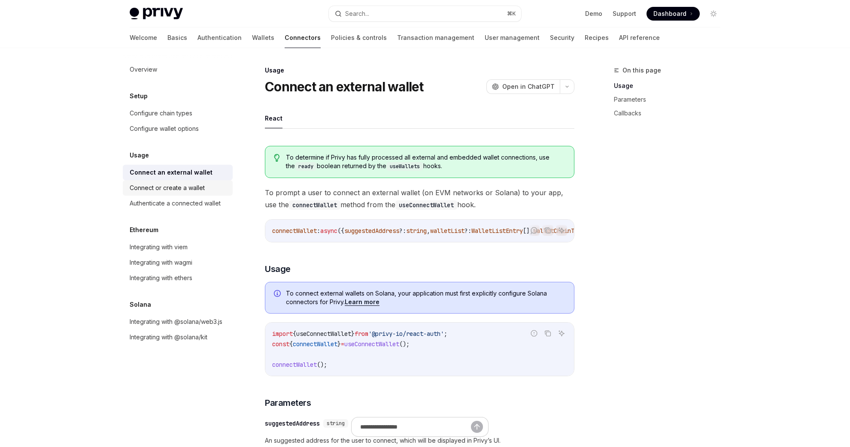
click at [187, 182] on link "Connect or create a wallet" at bounding box center [178, 187] width 110 height 15
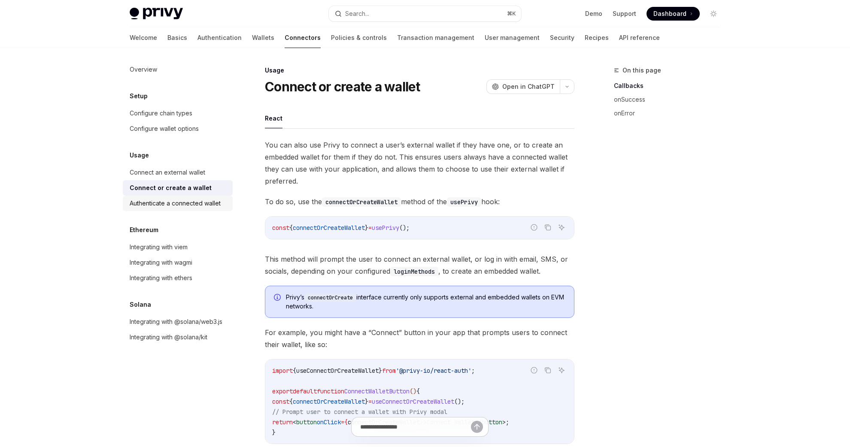
click at [191, 203] on div "Authenticate a connected wallet" at bounding box center [175, 203] width 91 height 10
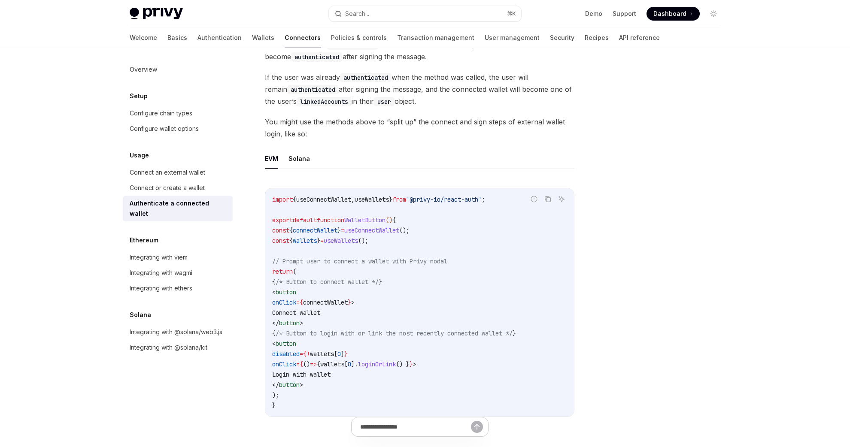
scroll to position [350, 0]
drag, startPoint x: 388, startPoint y: 385, endPoint x: 285, endPoint y: 340, distance: 112.5
click at [285, 340] on code "import { useConnectWallet , useWallets } from '@privy-io/react-auth' ; export d…" at bounding box center [419, 301] width 295 height 216
click at [276, 340] on span "<" at bounding box center [273, 342] width 3 height 8
drag, startPoint x: 285, startPoint y: 340, endPoint x: 328, endPoint y: 345, distance: 43.1
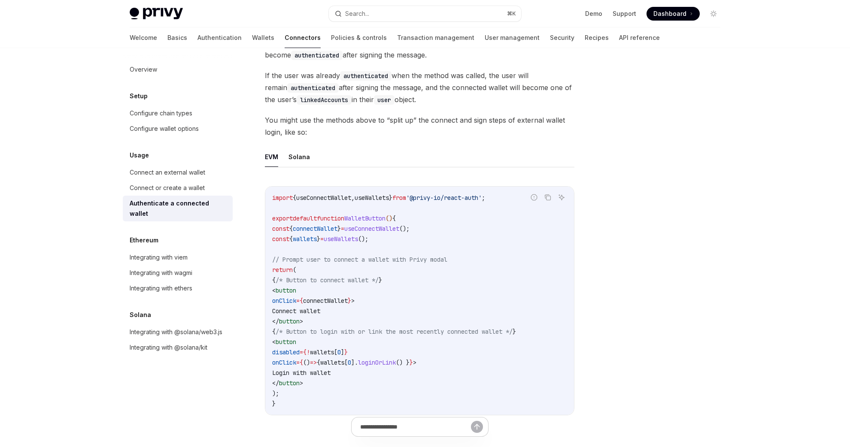
click at [328, 345] on code "import { useConnectWallet , useWallets } from '@privy-io/react-auth' ; export d…" at bounding box center [419, 301] width 295 height 216
drag, startPoint x: 322, startPoint y: 336, endPoint x: 522, endPoint y: 335, distance: 200.9
click at [522, 335] on code "import { useConnectWallet , useWallets } from '@privy-io/react-auth' ; export d…" at bounding box center [419, 301] width 295 height 216
click at [513, 335] on span "/* Button to login with or link the most recently connected wallet */" at bounding box center [394, 332] width 237 height 8
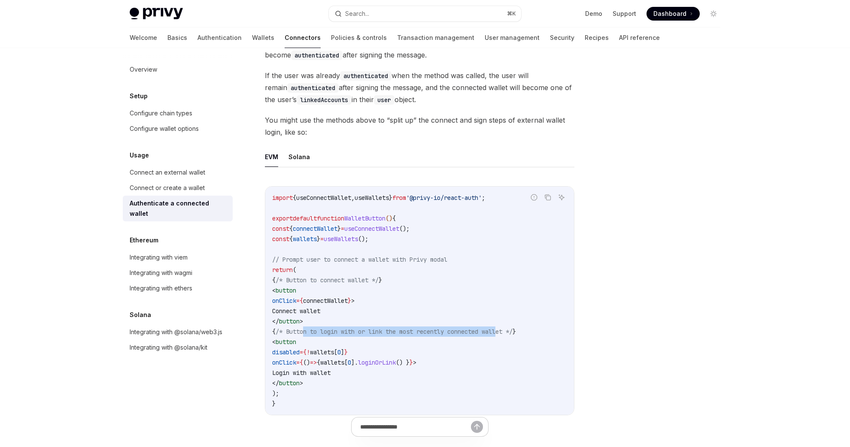
drag, startPoint x: 497, startPoint y: 331, endPoint x: 318, endPoint y: 328, distance: 179.0
click at [318, 328] on span "/* Button to login with or link the most recently connected wallet */" at bounding box center [394, 332] width 237 height 8
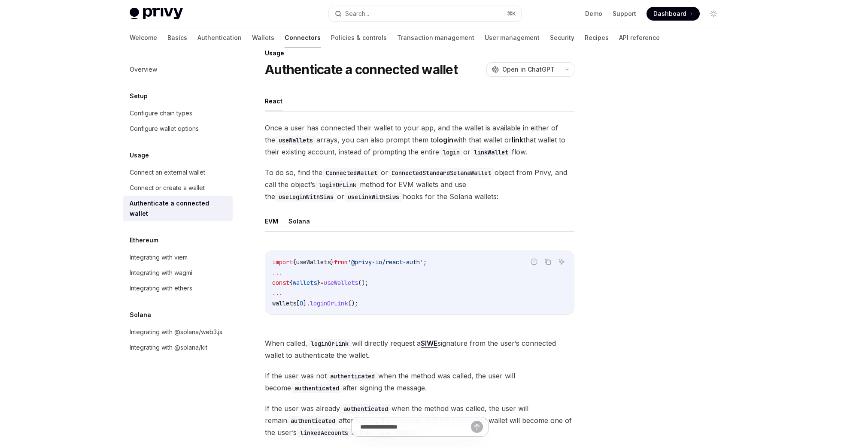
scroll to position [0, 0]
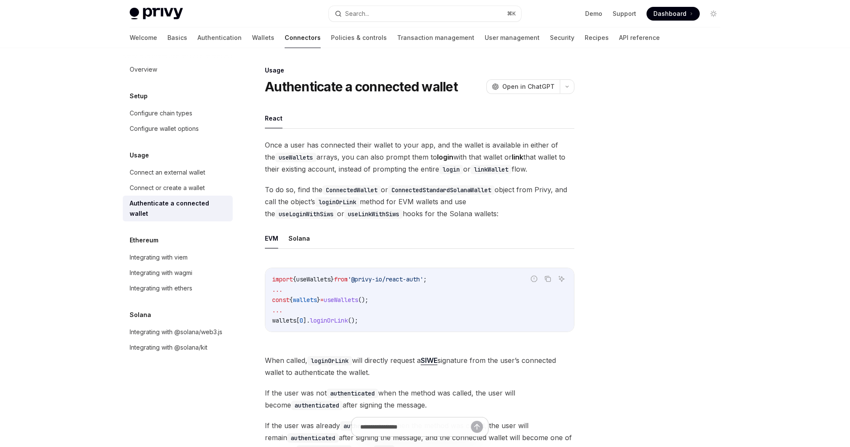
click at [318, 328] on div "import { useWallets } from '@privy-io/react-auth' ; ... const { wallets } = use…" at bounding box center [419, 300] width 309 height 64
click at [179, 252] on div "Integrating with viem" at bounding box center [159, 257] width 58 height 10
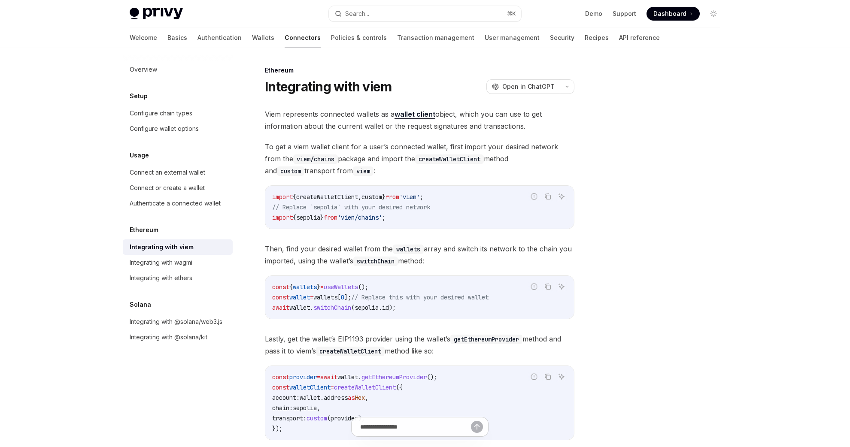
click at [434, 364] on div "Viem represents connected wallets as a wallet client object, which you can use …" at bounding box center [419, 293] width 309 height 370
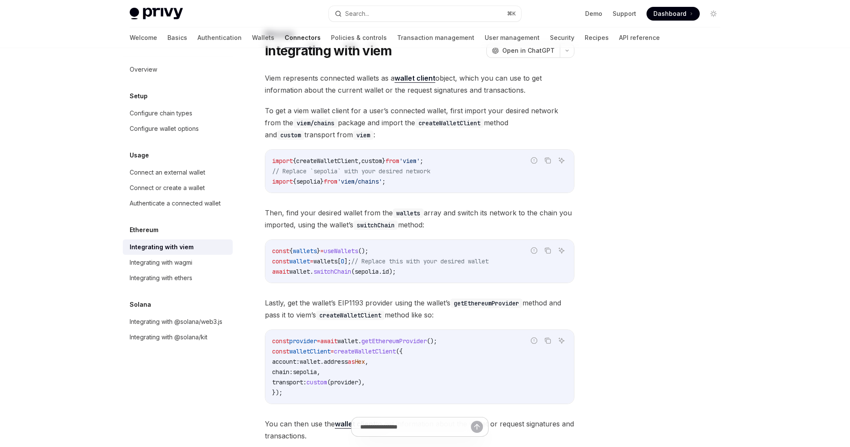
scroll to position [41, 0]
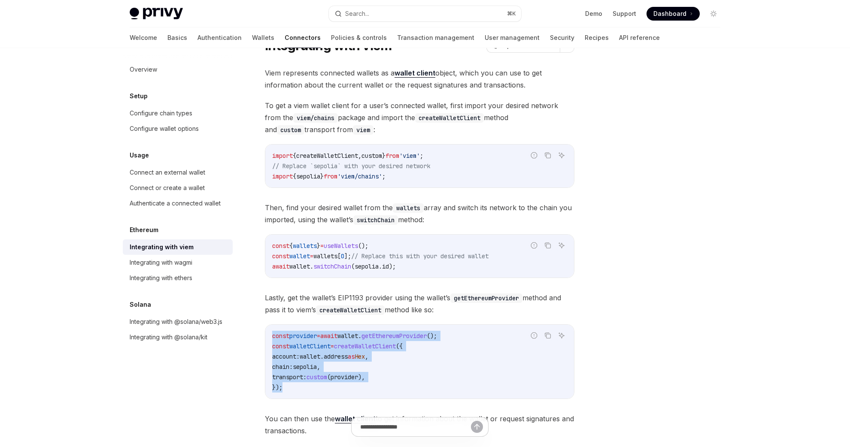
drag, startPoint x: 450, startPoint y: 389, endPoint x: 300, endPoint y: 329, distance: 162.0
click at [300, 329] on div "const provider = await wallet . getEthereumProvider (); const walletClient = cr…" at bounding box center [419, 362] width 309 height 74
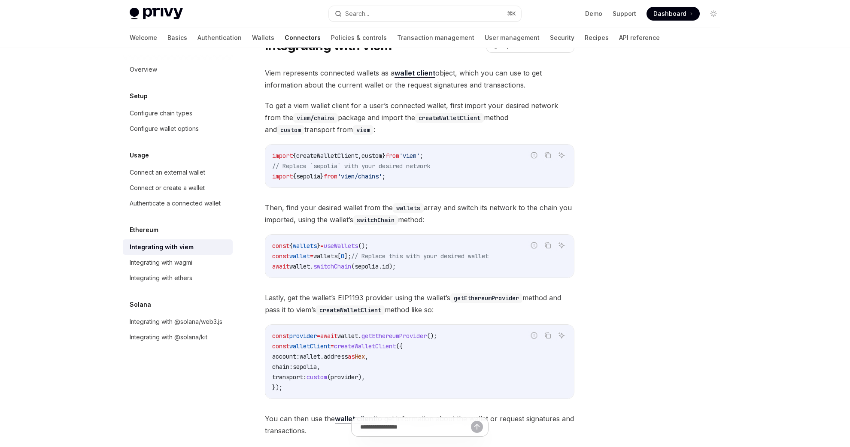
click at [300, 329] on div "const provider = await wallet . getEthereumProvider (); const walletClient = cr…" at bounding box center [419, 362] width 309 height 74
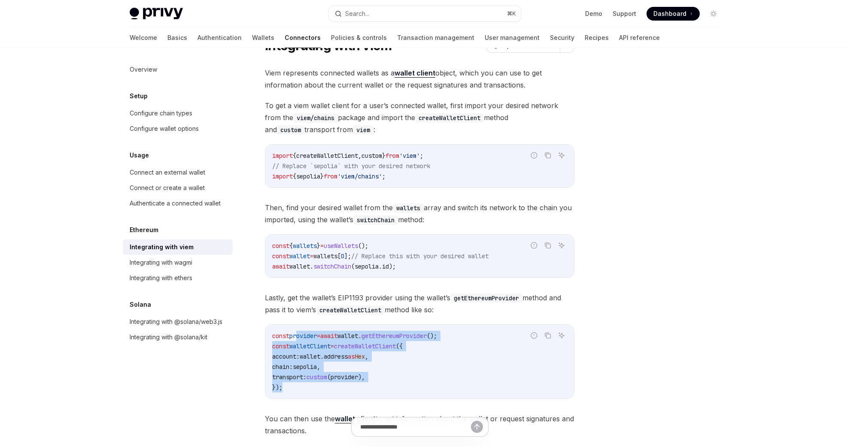
drag, startPoint x: 297, startPoint y: 333, endPoint x: 450, endPoint y: 387, distance: 162.7
click at [450, 387] on code "const provider = await wallet . getEthereumProvider (); const walletClient = cr…" at bounding box center [419, 362] width 295 height 62
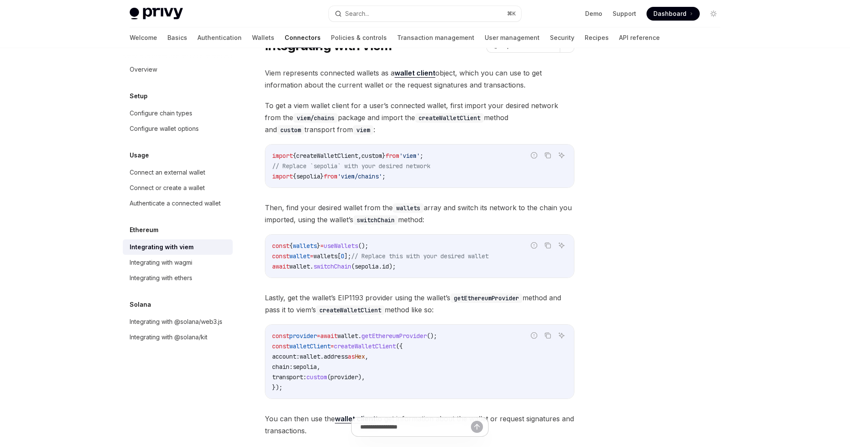
click at [450, 387] on code "const provider = await wallet . getEthereumProvider (); const walletClient = cr…" at bounding box center [419, 362] width 295 height 62
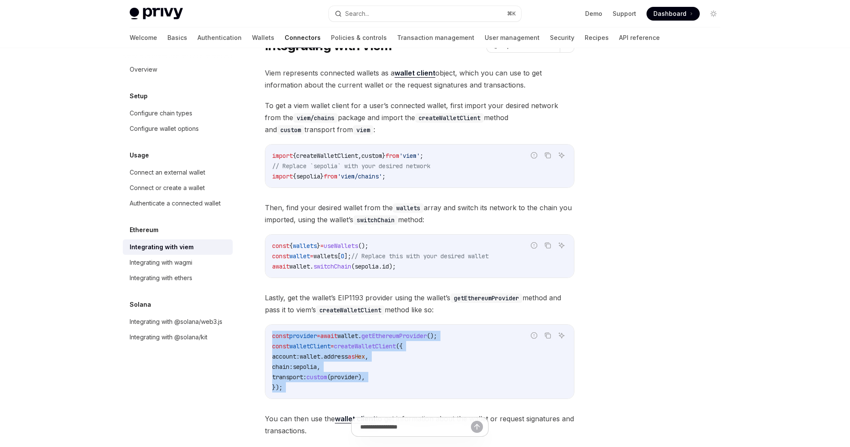
drag, startPoint x: 450, startPoint y: 387, endPoint x: 284, endPoint y: 335, distance: 174.1
click at [284, 335] on code "const provider = await wallet . getEthereumProvider (); const walletClient = cr…" at bounding box center [419, 362] width 295 height 62
click at [284, 335] on span "const" at bounding box center [280, 336] width 17 height 8
drag, startPoint x: 288, startPoint y: 334, endPoint x: 391, endPoint y: 387, distance: 115.6
click at [389, 387] on code "const provider = await wallet . getEthereumProvider (); const walletClient = cr…" at bounding box center [419, 362] width 295 height 62
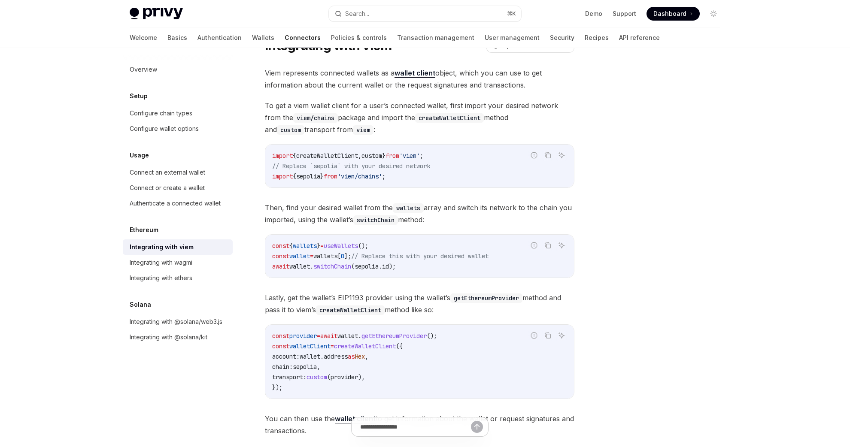
click at [391, 387] on code "const provider = await wallet . getEthereumProvider (); const walletClient = cr…" at bounding box center [419, 362] width 295 height 62
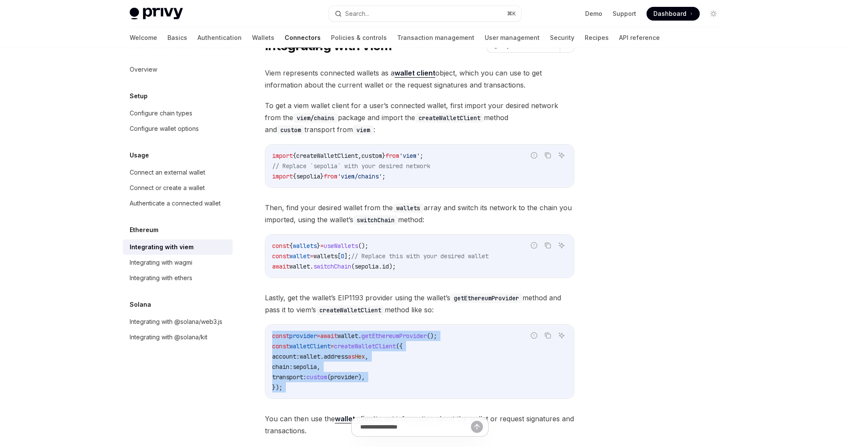
drag, startPoint x: 391, startPoint y: 387, endPoint x: 283, endPoint y: 326, distance: 123.6
click at [283, 326] on div "const provider = await wallet . getEthereumProvider (); const walletClient = cr…" at bounding box center [419, 362] width 309 height 74
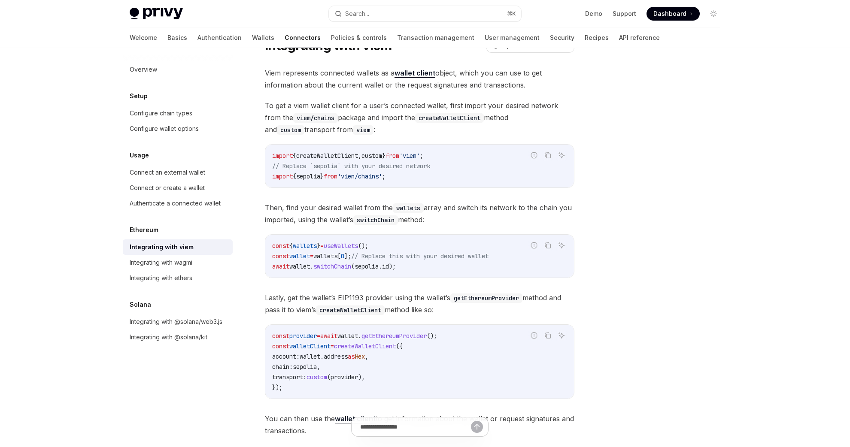
click at [283, 326] on div "const provider = await wallet . getEthereumProvider (); const walletClient = cr…" at bounding box center [419, 362] width 309 height 74
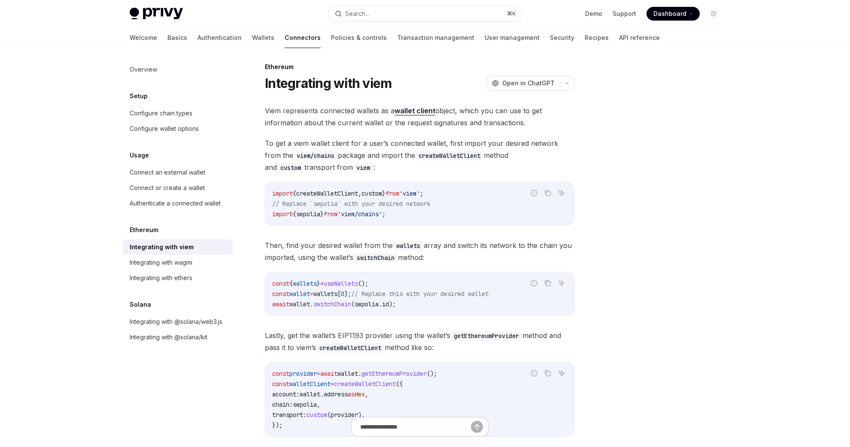
scroll to position [0, 0]
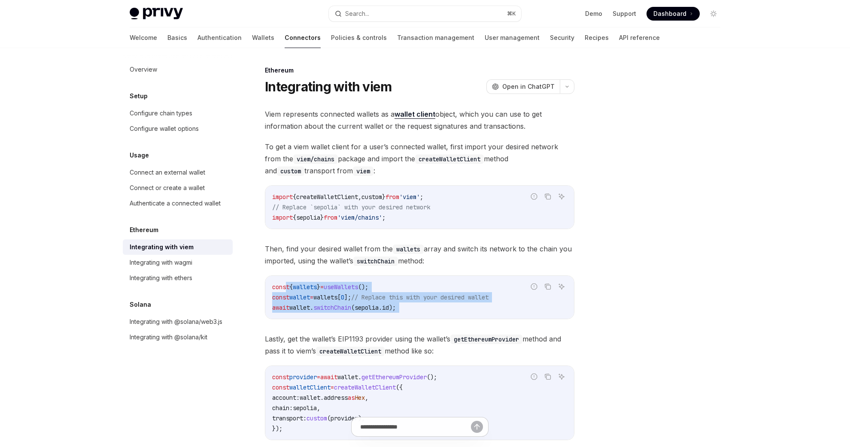
drag, startPoint x: 452, startPoint y: 322, endPoint x: 287, endPoint y: 284, distance: 169.3
click at [287, 283] on div "Viem represents connected wallets as a wallet client object, which you can use …" at bounding box center [419, 293] width 309 height 370
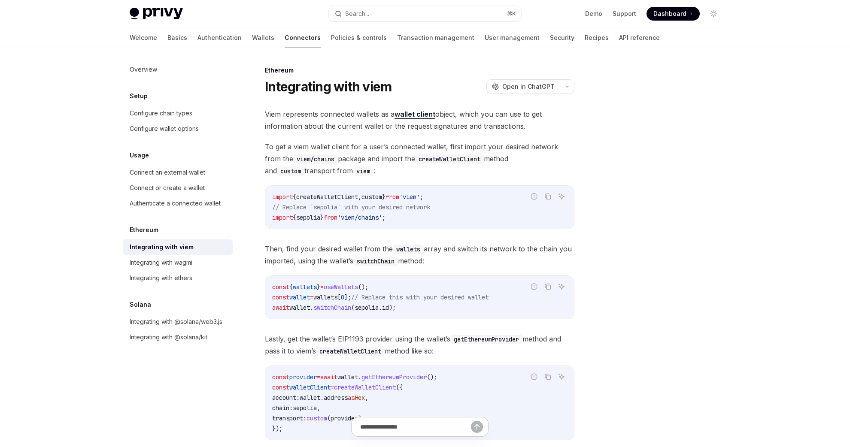
click at [287, 284] on span "const" at bounding box center [280, 287] width 17 height 8
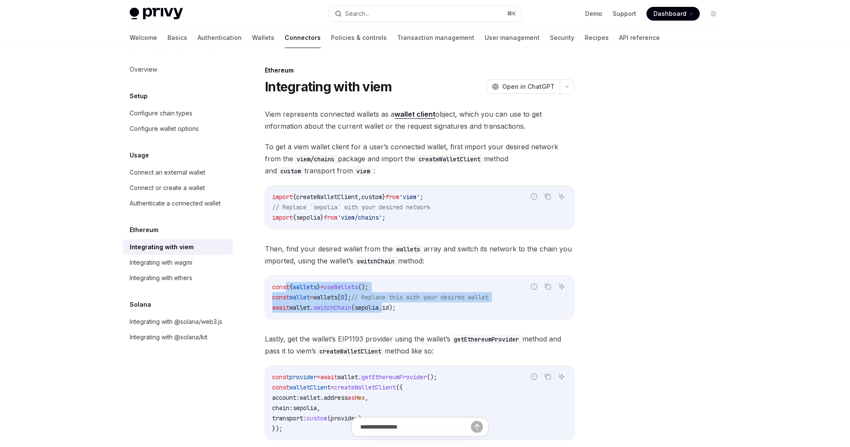
drag, startPoint x: 319, startPoint y: 298, endPoint x: 391, endPoint y: 308, distance: 71.9
click at [391, 308] on code "const { wallets } = useWallets (); const wallet = wallets [ 0 ]; // Replace thi…" at bounding box center [419, 297] width 295 height 31
click at [382, 308] on span "." at bounding box center [380, 308] width 3 height 8
drag, startPoint x: 390, startPoint y: 308, endPoint x: 355, endPoint y: 302, distance: 35.7
click at [355, 302] on code "const { wallets } = useWallets (); const wallet = wallets [ 0 ]; // Replace thi…" at bounding box center [419, 297] width 295 height 31
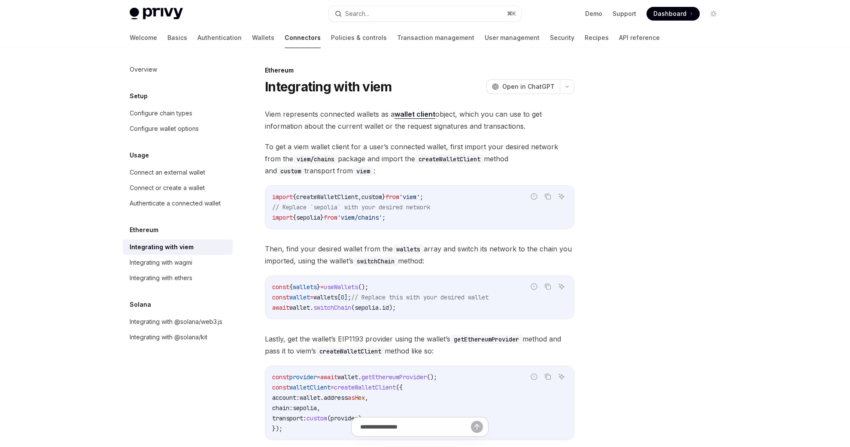
click at [355, 302] on code "const { wallets } = useWallets (); const wallet = wallets [ 0 ]; // Replace thi…" at bounding box center [419, 297] width 295 height 31
drag, startPoint x: 389, startPoint y: 309, endPoint x: 371, endPoint y: 308, distance: 17.6
click at [372, 308] on span "await wallet . switchChain ( sepolia . id );" at bounding box center [334, 308] width 124 height 8
click at [371, 308] on span "sepolia" at bounding box center [367, 308] width 24 height 8
click at [213, 282] on div "Integrating with ethers" at bounding box center [179, 278] width 98 height 10
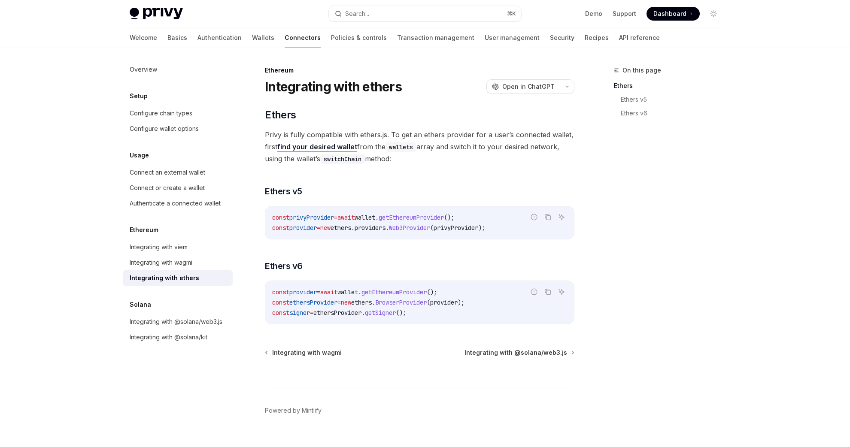
click at [215, 272] on link "Integrating with ethers" at bounding box center [178, 277] width 110 height 15
click at [217, 267] on div "Integrating with wagmi" at bounding box center [179, 263] width 98 height 10
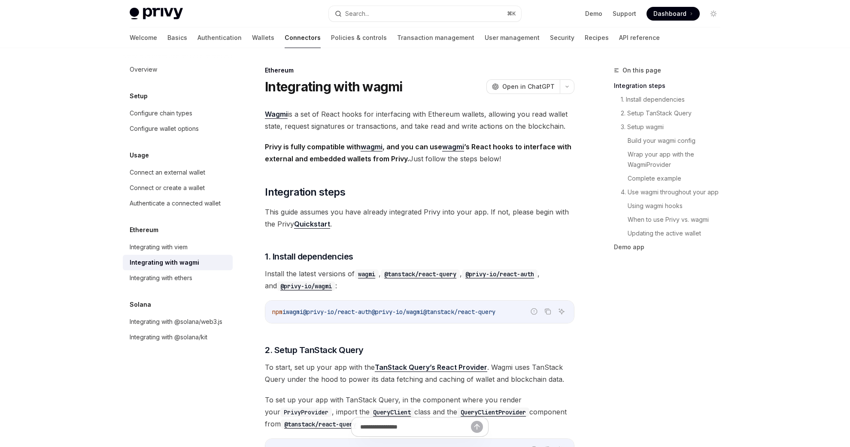
click at [484, 303] on div "npm i wagmi @privy-io/react-auth @privy-io/wagmi @tanstack/react-query" at bounding box center [419, 312] width 309 height 22
click at [210, 178] on link "Connect an external wallet" at bounding box center [178, 172] width 110 height 15
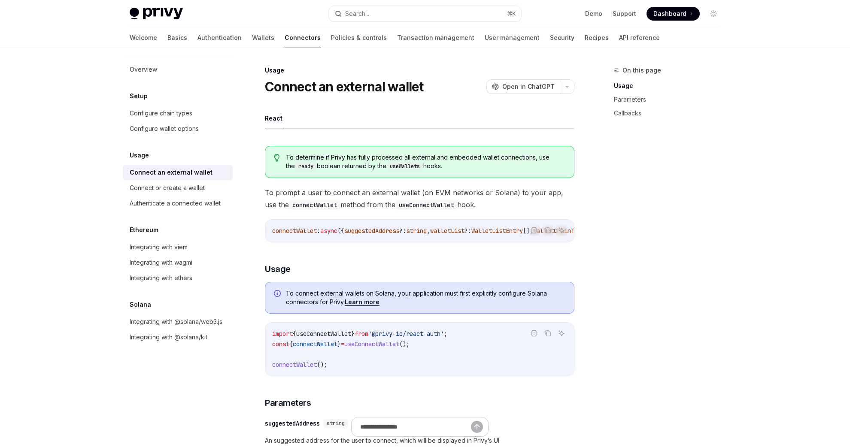
click at [629, 246] on div "On this page Usage Parameters Callbacks" at bounding box center [662, 256] width 130 height 382
click at [365, 16] on div "Search..." at bounding box center [357, 14] width 24 height 10
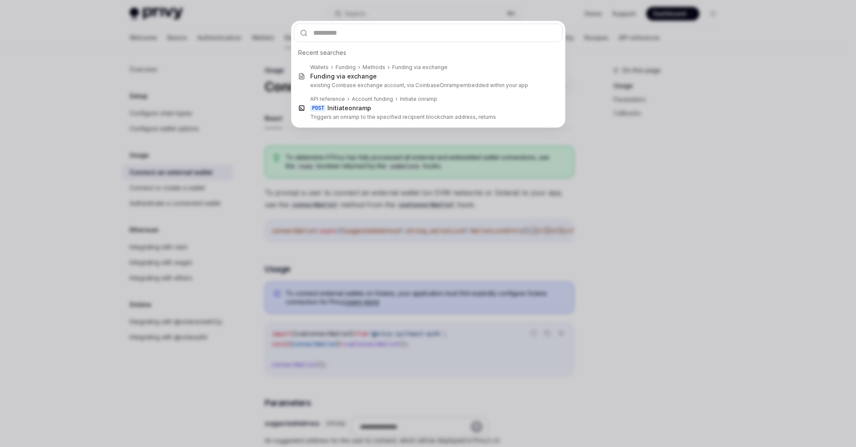
click at [566, 182] on div "Recent searches Wallets Funding Methods Funding via exchange Funding via exchan…" at bounding box center [428, 223] width 856 height 447
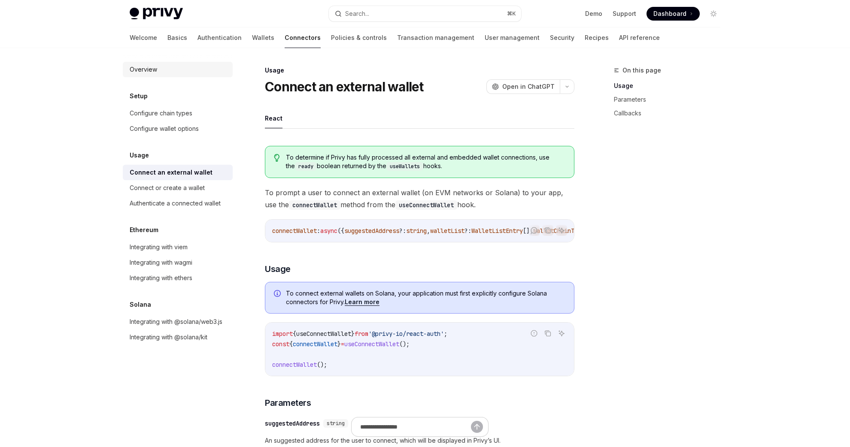
click at [179, 66] on div "Overview" at bounding box center [179, 69] width 98 height 10
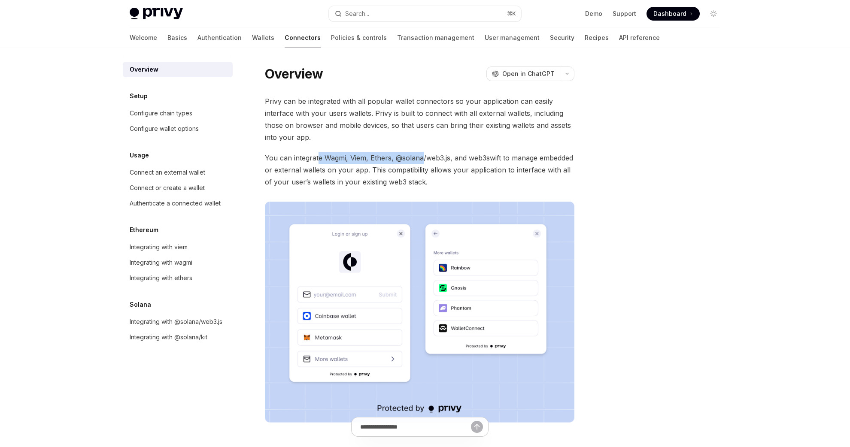
drag, startPoint x: 423, startPoint y: 156, endPoint x: 319, endPoint y: 156, distance: 104.3
click at [319, 156] on span "You can integrate Wagmi, Viem, Ethers, @solana/web3.js, and web3swift to manage…" at bounding box center [419, 170] width 309 height 36
drag, startPoint x: 319, startPoint y: 156, endPoint x: 537, endPoint y: 159, distance: 218.1
click at [537, 159] on span "You can integrate Wagmi, Viem, Ethers, @solana/web3.js, and web3swift to manage…" at bounding box center [419, 170] width 309 height 36
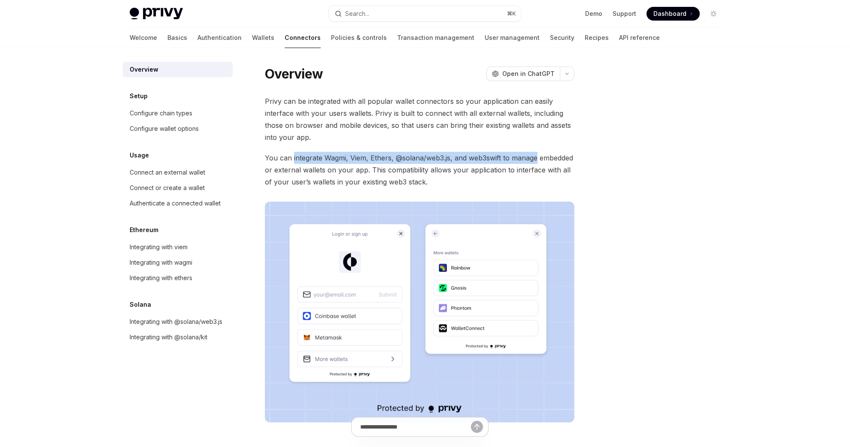
click at [537, 159] on span "You can integrate Wagmi, Viem, Ethers, @solana/web3.js, and web3swift to manage…" at bounding box center [419, 170] width 309 height 36
click at [191, 115] on div "Configure chain types" at bounding box center [161, 113] width 63 height 10
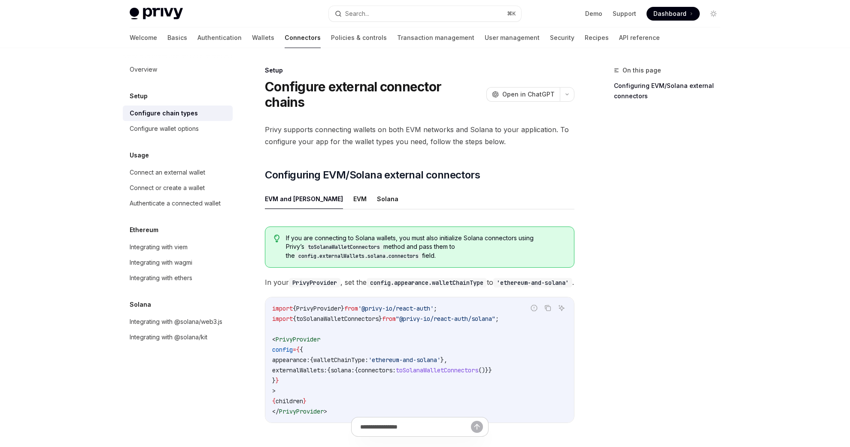
drag, startPoint x: 310, startPoint y: 119, endPoint x: 437, endPoint y: 151, distance: 130.7
click at [437, 151] on div "Privy supports connecting wallets on both EVM networks and Solana to your appli…" at bounding box center [419, 280] width 309 height 313
click at [570, 89] on button "button" at bounding box center [567, 94] width 15 height 15
click at [394, 152] on div "Privy supports connecting wallets on both EVM networks and Solana to your appli…" at bounding box center [419, 280] width 309 height 313
click at [568, 87] on button "button" at bounding box center [567, 94] width 15 height 15
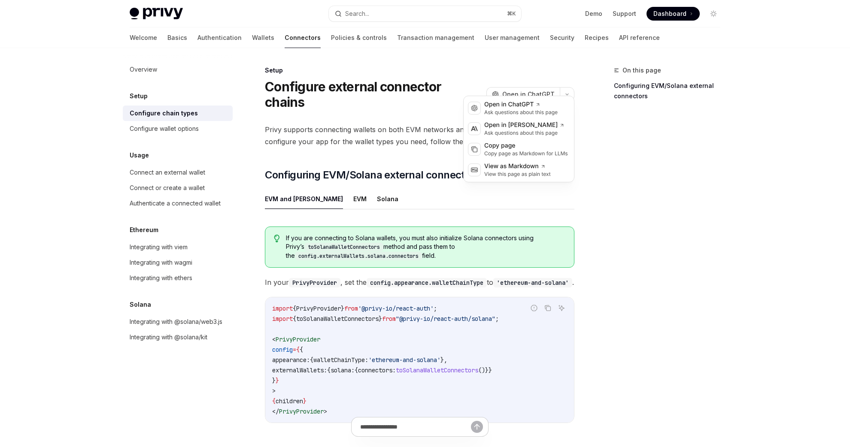
click at [364, 124] on span "Privy supports connecting wallets on both EVM networks and Solana to your appli…" at bounding box center [419, 136] width 309 height 24
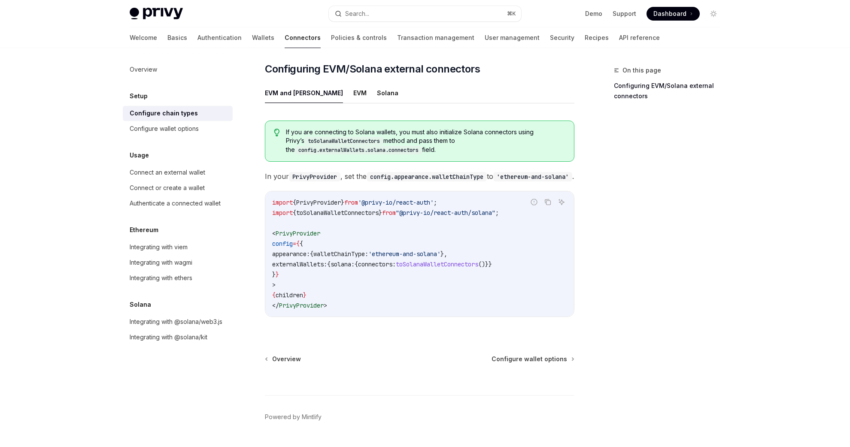
scroll to position [104, 0]
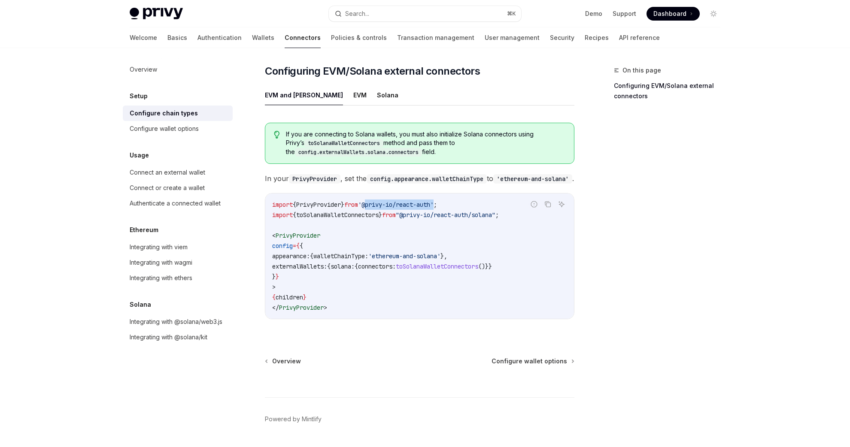
drag, startPoint x: 447, startPoint y: 202, endPoint x: 376, endPoint y: 201, distance: 70.4
click at [376, 201] on span "'@privy-io/react-auth'" at bounding box center [396, 205] width 76 height 8
copy span "@privy-io/react-auth"
click at [372, 282] on code "import { PrivyProvider } from '@privy-io/react-auth' ; import { toSolanaWalletC…" at bounding box center [419, 256] width 295 height 113
click at [359, 300] on code "import { PrivyProvider } from '@privy-io/react-auth' ; import { toSolanaWalletC…" at bounding box center [419, 256] width 295 height 113
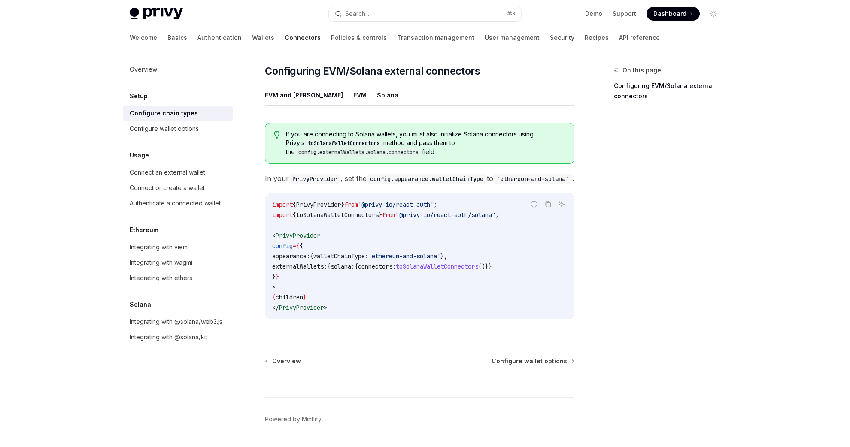
click at [350, 288] on code "import { PrivyProvider } from '@privy-io/react-auth' ; import { toSolanaWalletC…" at bounding box center [419, 256] width 295 height 113
drag, startPoint x: 378, startPoint y: 201, endPoint x: 448, endPoint y: 203, distance: 70.0
click at [434, 203] on span "'@privy-io/react-auth'" at bounding box center [396, 205] width 76 height 8
click at [176, 128] on div "Configure wallet options" at bounding box center [164, 129] width 69 height 10
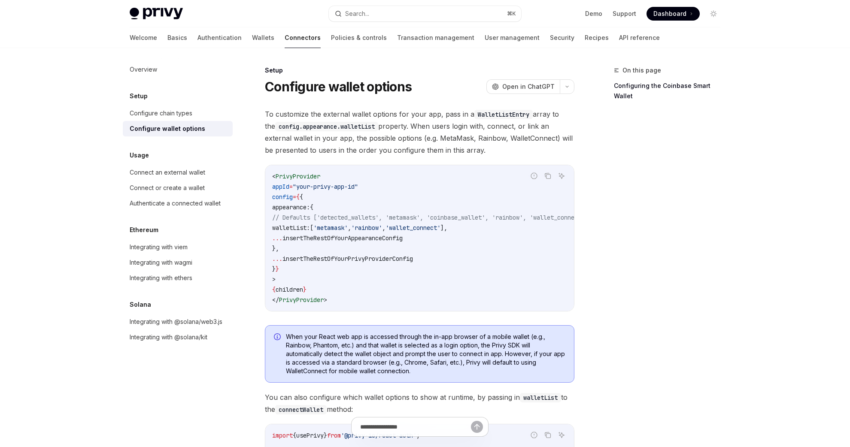
click at [192, 103] on div "Setup Configure chain types Configure wallet options" at bounding box center [178, 114] width 110 height 46
click at [192, 112] on div "Configure chain types" at bounding box center [161, 113] width 63 height 10
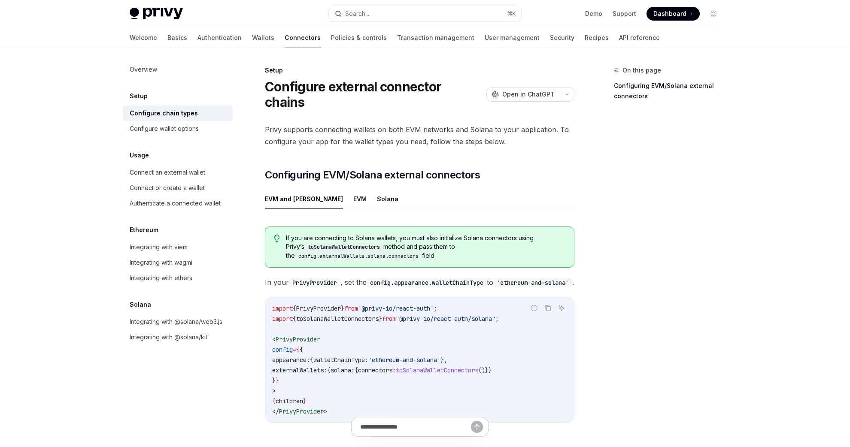
type textarea "*"
